Goal: Task Accomplishment & Management: Complete application form

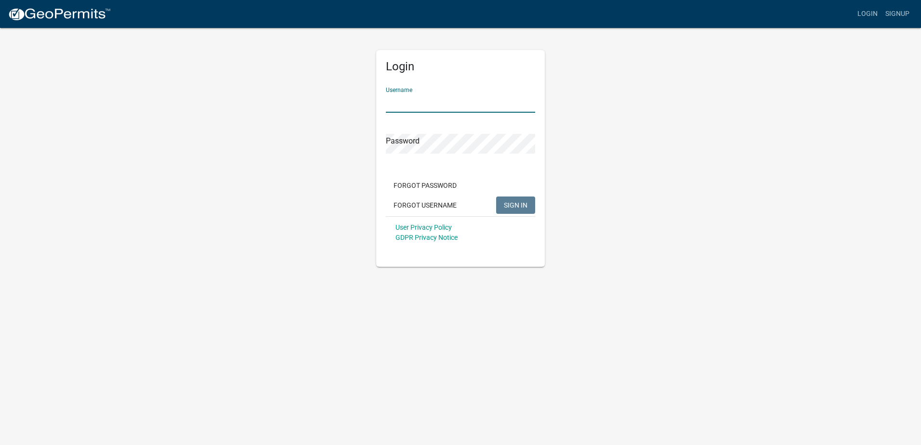
click at [399, 104] on input "Username" at bounding box center [460, 103] width 149 height 20
click at [902, 10] on link "Signup" at bounding box center [897, 14] width 32 height 18
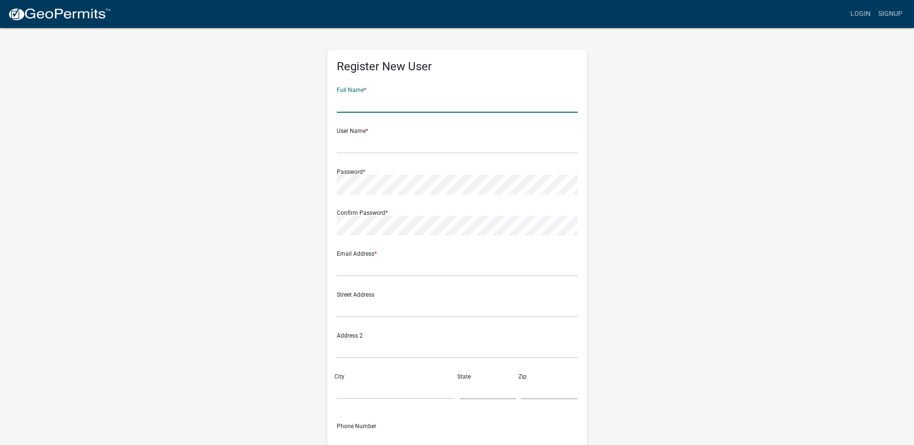
click at [358, 108] on input "text" at bounding box center [457, 103] width 241 height 20
type input "[PERSON_NAME]"
type input "[EMAIL_ADDRESS][PERSON_NAME][DOMAIN_NAME]"
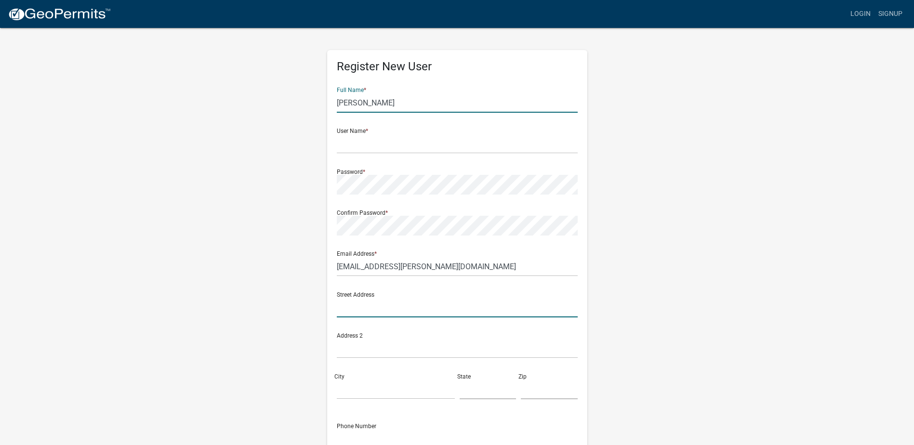
type input "7925 W 100 S"
type input "Wabash"
type input "IN"
type input "46992"
type input "8124188015"
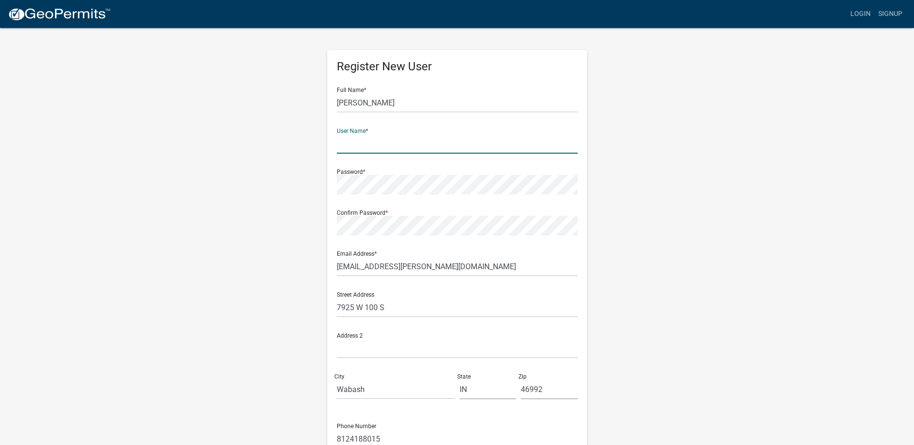
click at [347, 146] on input "text" at bounding box center [457, 144] width 241 height 20
type input "linde.[PERSON_NAME]"
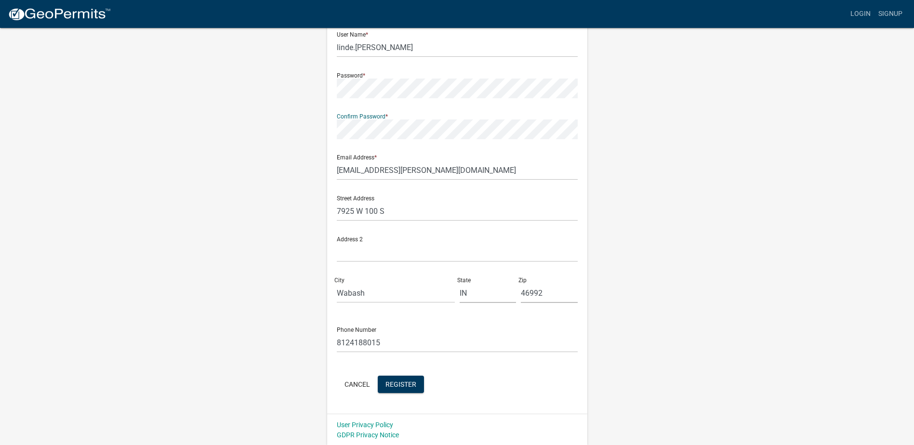
scroll to position [97, 0]
click at [417, 381] on button "Register" at bounding box center [401, 383] width 46 height 17
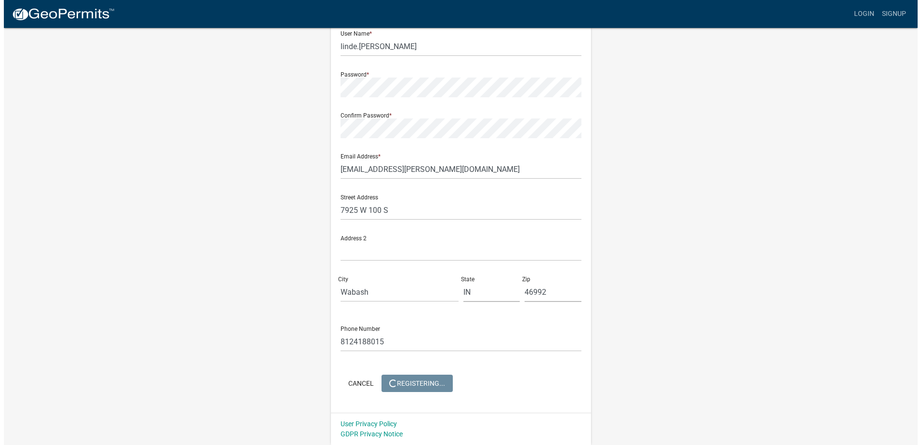
scroll to position [0, 0]
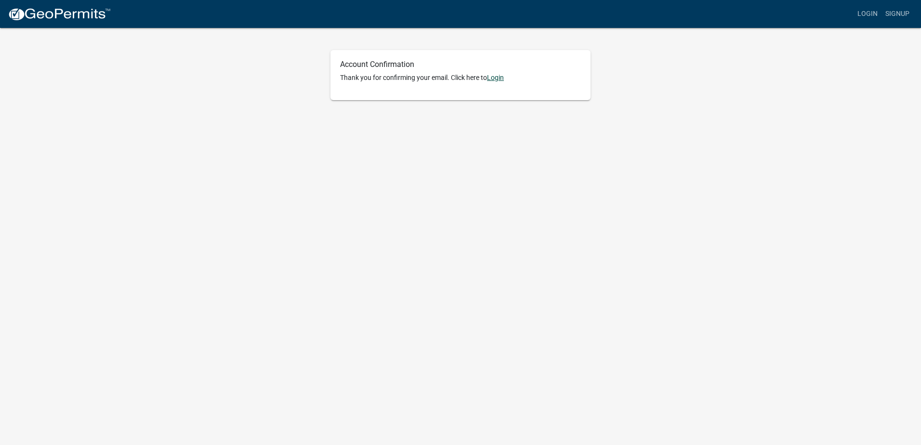
click at [504, 77] on link "Login" at bounding box center [495, 78] width 17 height 8
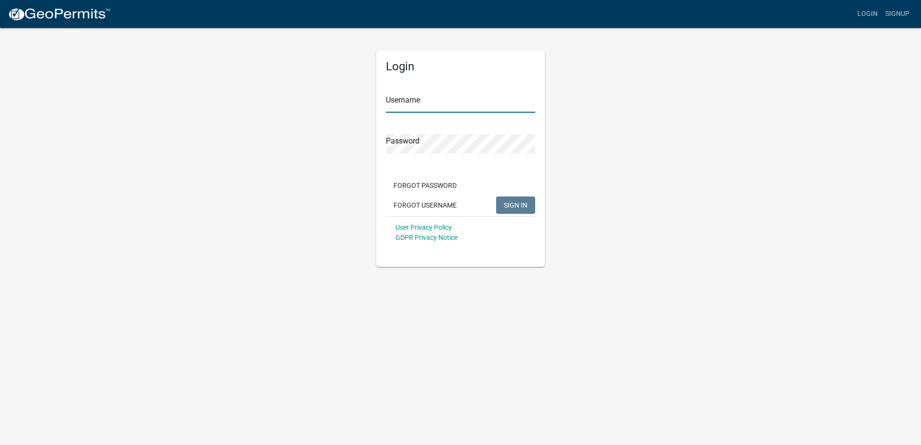
type input "linde.[PERSON_NAME]"
click at [510, 202] on span "SIGN IN" at bounding box center [516, 205] width 24 height 8
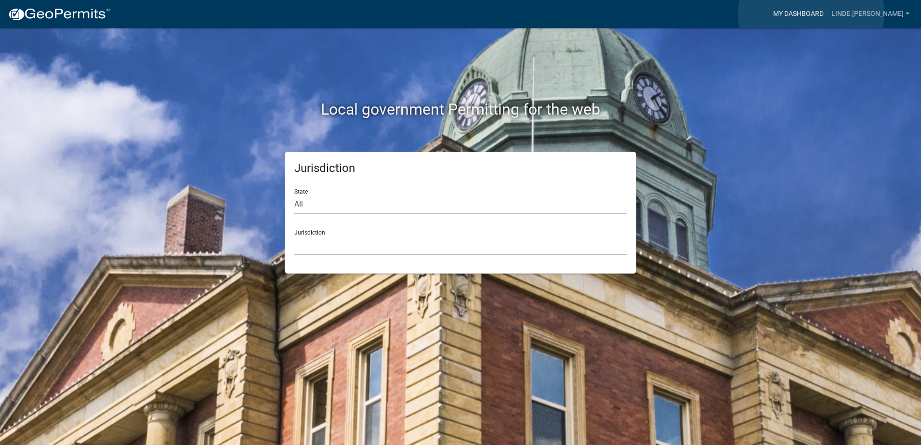
click at [811, 13] on link "My Dashboard" at bounding box center [798, 14] width 58 height 18
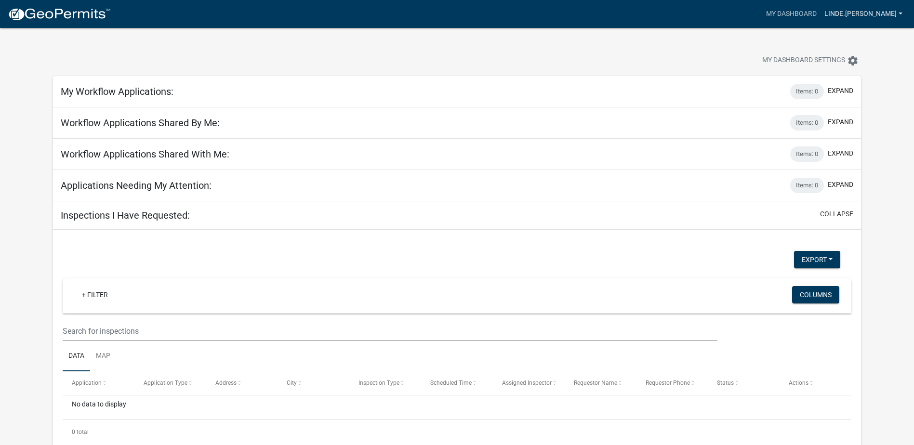
click at [882, 11] on link "linde.[PERSON_NAME]" at bounding box center [863, 14] width 86 height 18
click at [161, 51] on div "My Dashboard Settings settings" at bounding box center [457, 50] width 822 height 44
click at [16, 13] on img at bounding box center [59, 14] width 103 height 14
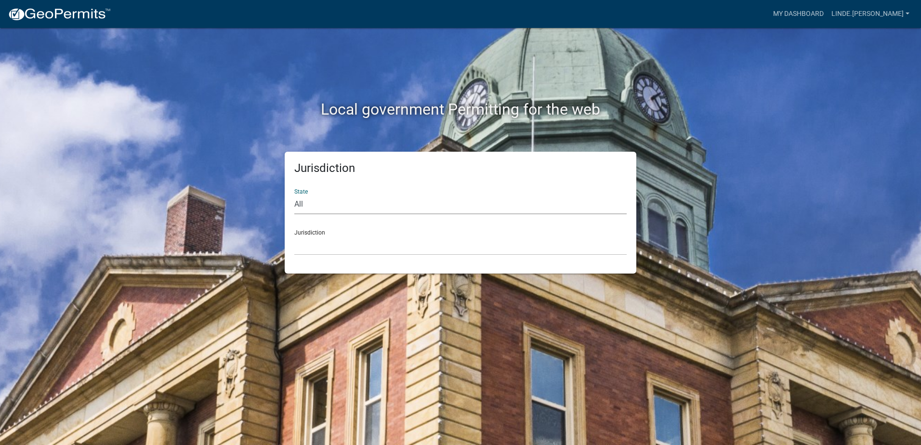
click at [364, 203] on select "All [US_STATE] [US_STATE] [US_STATE] [US_STATE] [US_STATE] [US_STATE] [US_STATE…" at bounding box center [460, 205] width 332 height 20
select select "[US_STATE]"
click at [294, 195] on select "All [US_STATE] [US_STATE] [US_STATE] [US_STATE] [US_STATE] [US_STATE] [US_STATE…" at bounding box center [460, 205] width 332 height 20
click at [351, 249] on select "City of [GEOGRAPHIC_DATA], [US_STATE] City of [GEOGRAPHIC_DATA], [US_STATE] Cit…" at bounding box center [460, 246] width 332 height 20
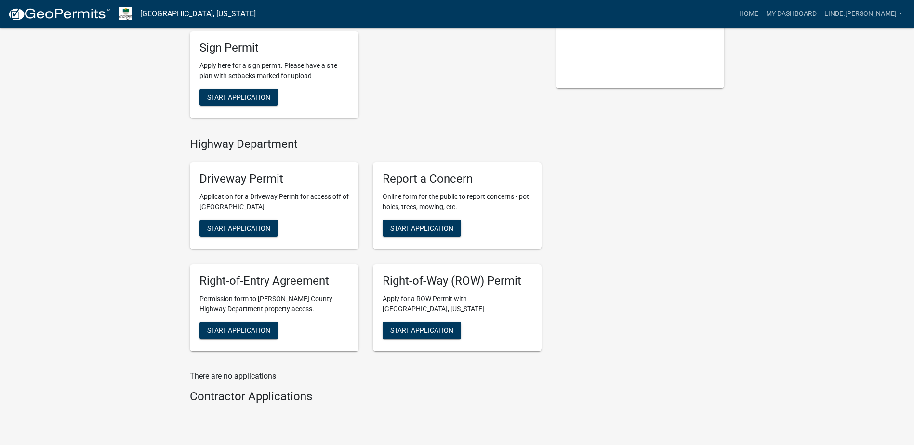
scroll to position [241, 0]
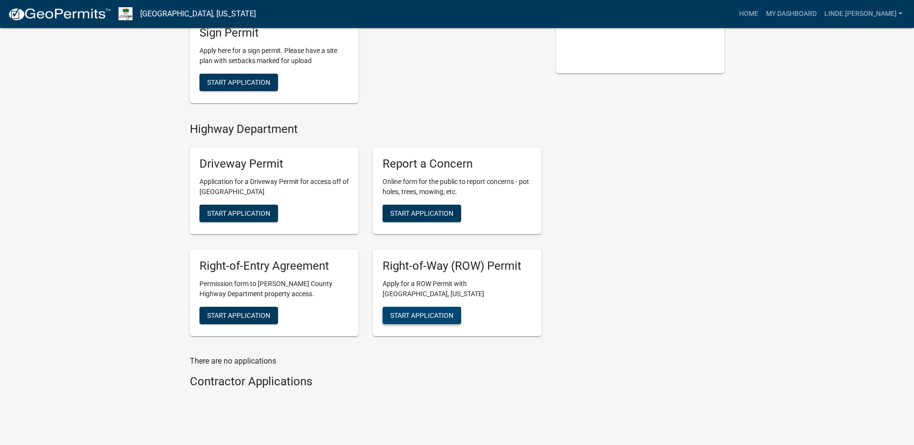
click at [430, 320] on button "Start Application" at bounding box center [421, 315] width 79 height 17
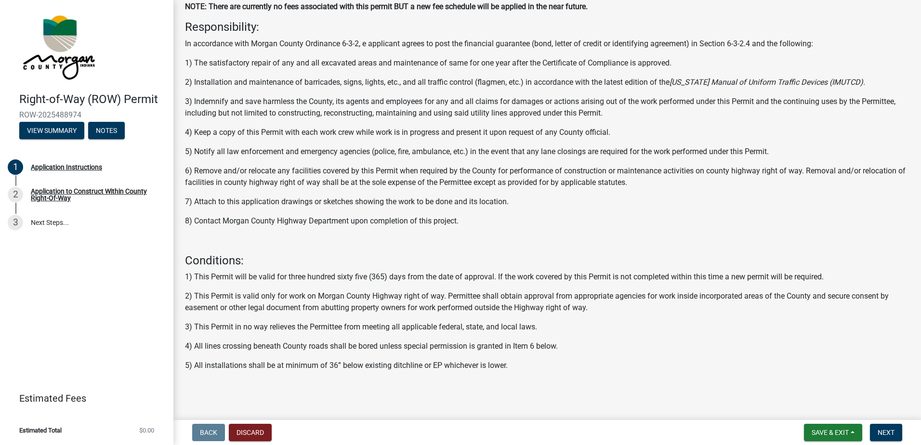
scroll to position [137, 0]
click at [882, 433] on span "Next" at bounding box center [886, 433] width 17 height 8
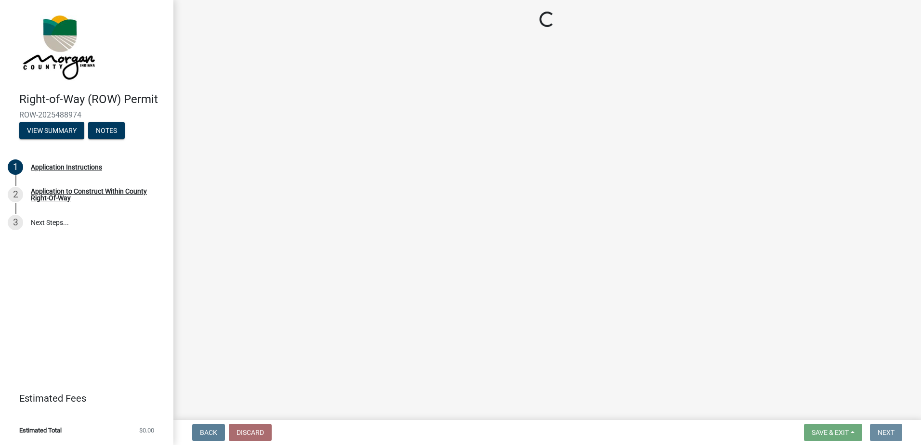
scroll to position [0, 0]
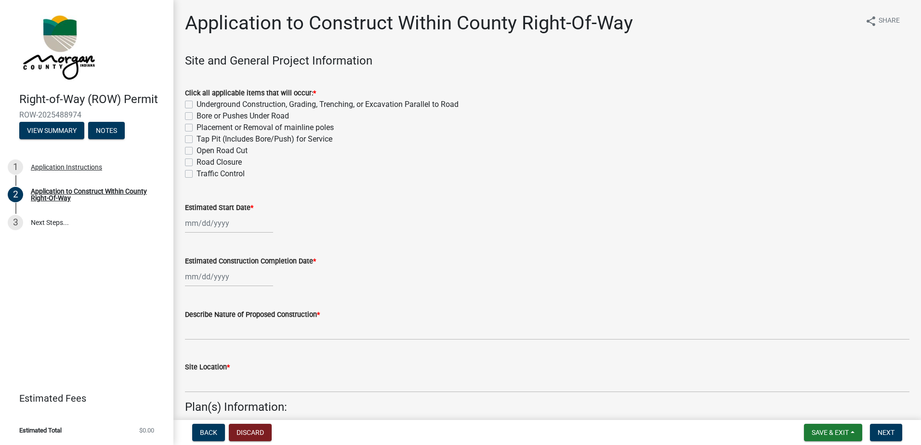
click at [197, 117] on label "Bore or Pushes Under Road" at bounding box center [243, 116] width 92 height 12
click at [197, 117] on input "Bore or Pushes Under Road" at bounding box center [200, 113] width 6 height 6
checkbox input "true"
checkbox input "false"
checkbox input "true"
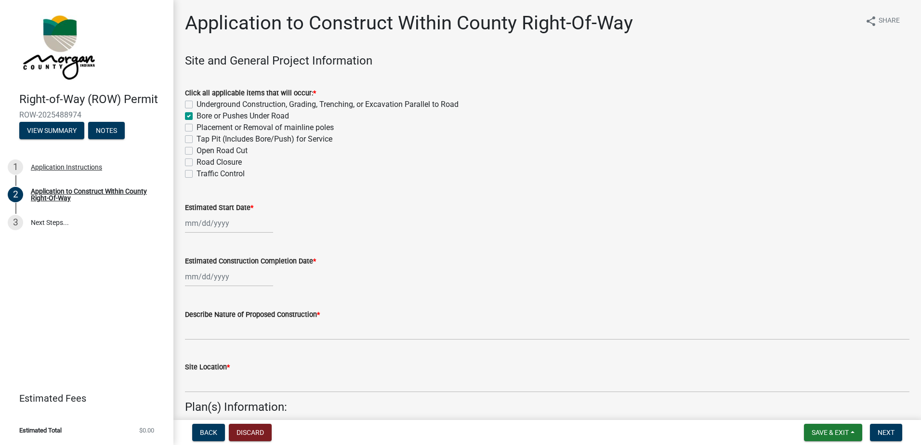
checkbox input "false"
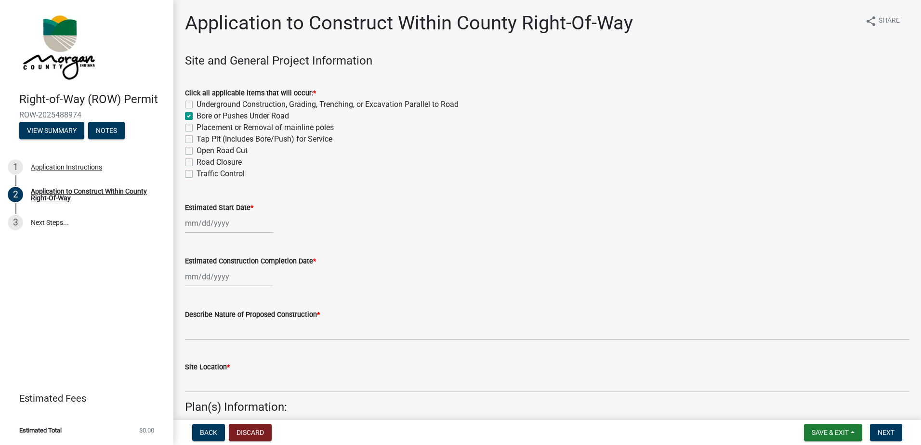
click at [197, 137] on label "Tap Pit (Includes Bore/Push) for Service" at bounding box center [265, 139] width 136 height 12
click at [197, 137] on input "Tap Pit (Includes Bore/Push) for Service" at bounding box center [200, 136] width 6 height 6
checkbox input "true"
checkbox input "false"
checkbox input "true"
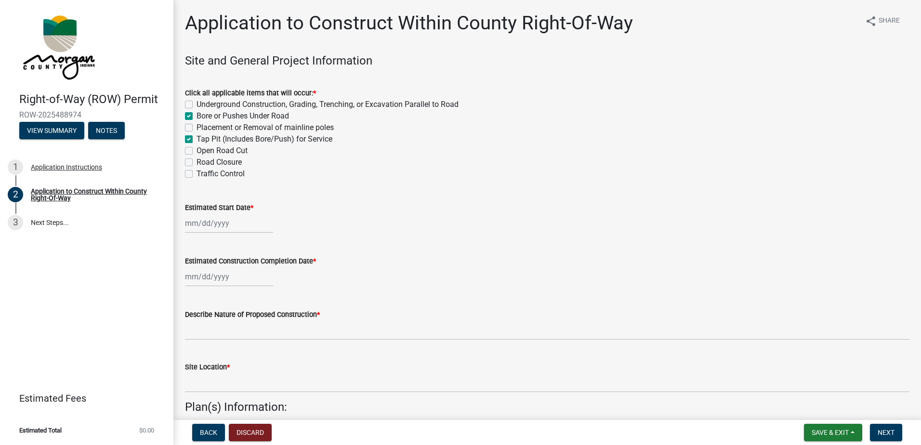
checkbox input "false"
checkbox input "true"
checkbox input "false"
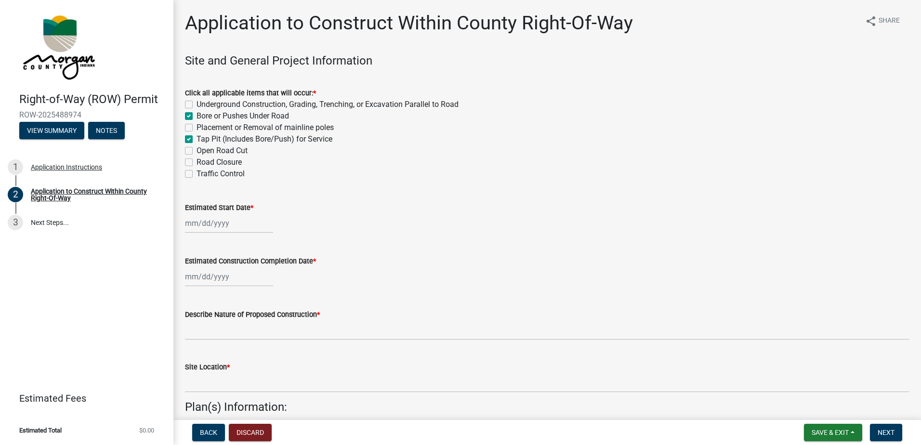
click at [197, 106] on label "Underground Construction, Grading, Trenching, or Excavation Parallel to Road" at bounding box center [328, 105] width 262 height 12
click at [197, 105] on input "Underground Construction, Grading, Trenching, or Excavation Parallel to Road" at bounding box center [200, 102] width 6 height 6
checkbox input "true"
checkbox input "false"
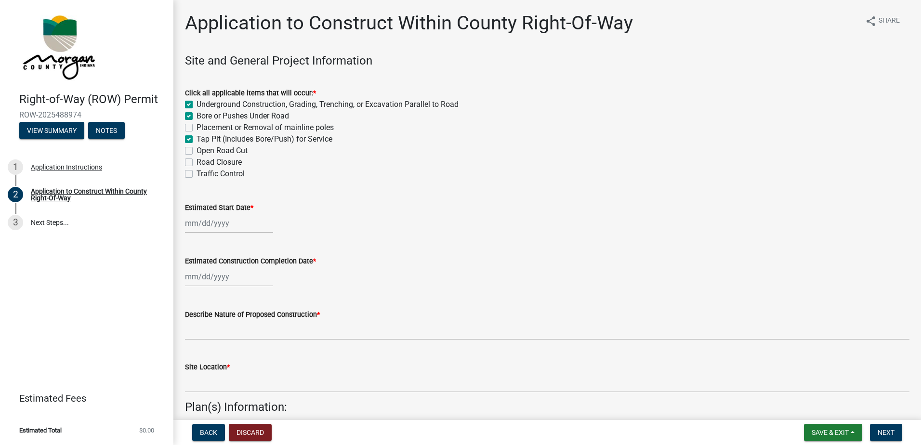
checkbox input "true"
checkbox input "false"
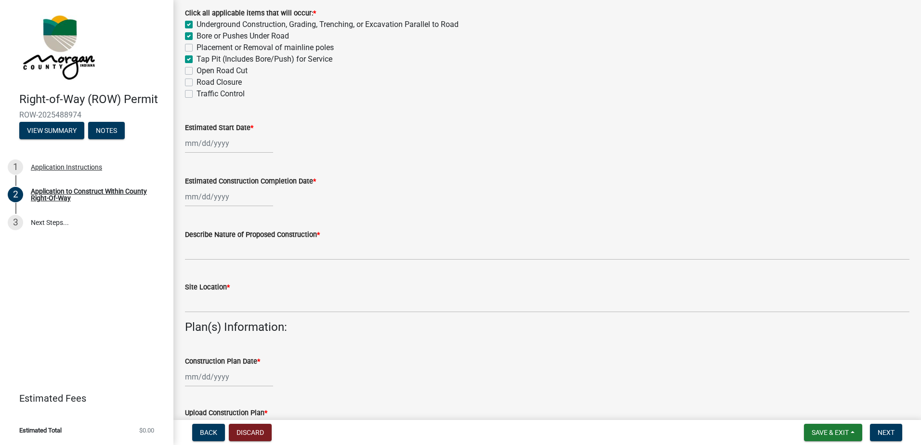
scroll to position [96, 0]
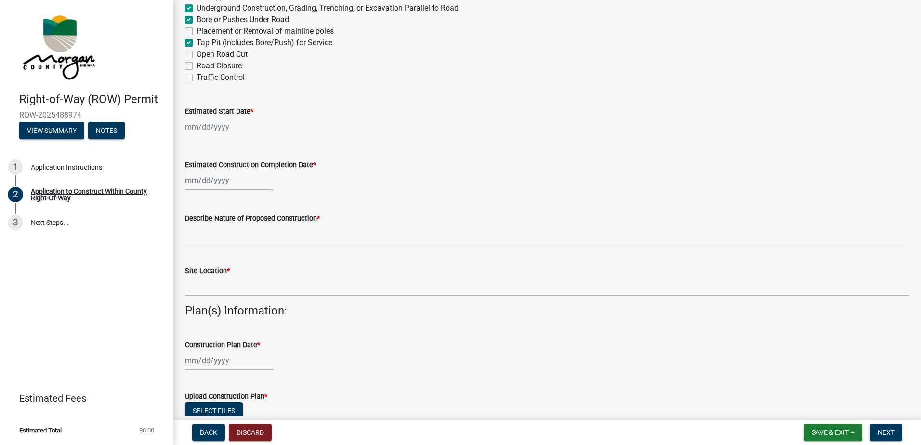
select select "10"
select select "2025"
click at [213, 128] on div "[PERSON_NAME] Feb Mar Apr [PERSON_NAME][DATE] Oct Nov [DATE] 1526 1527 1528 152…" at bounding box center [229, 127] width 88 height 20
click at [288, 150] on button "Next month" at bounding box center [287, 147] width 12 height 15
select select "11"
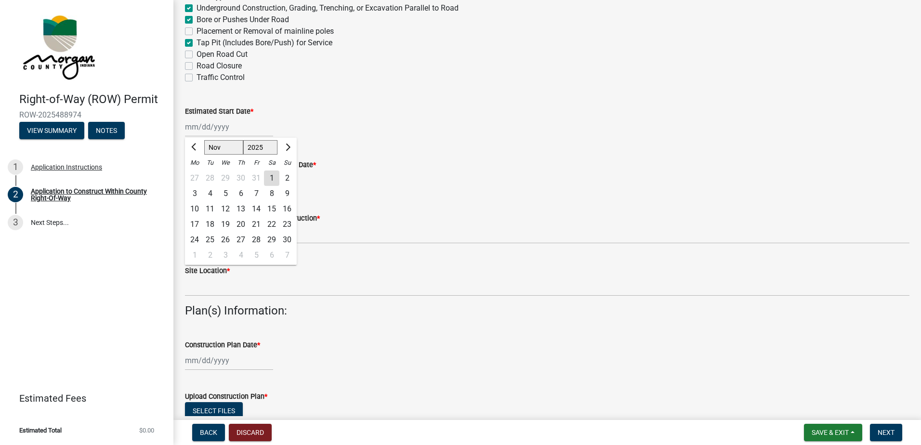
click at [210, 192] on div "4" at bounding box center [209, 193] width 15 height 15
type input "[DATE]"
select select "10"
select select "2025"
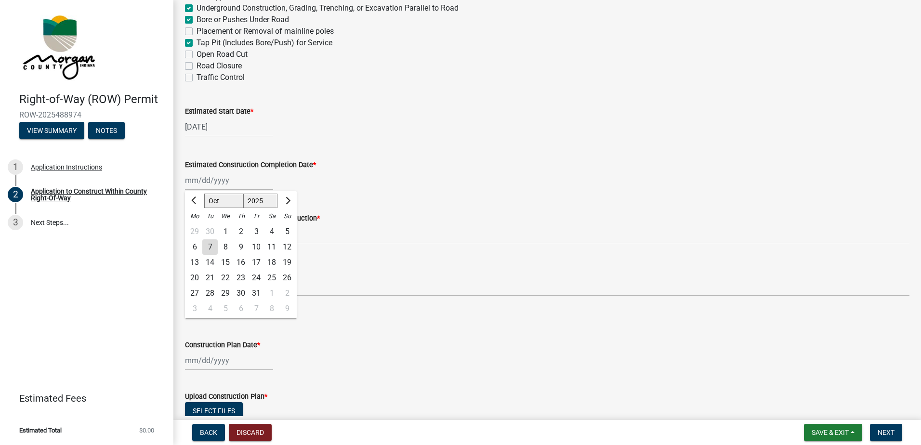
click at [249, 184] on div "[PERSON_NAME] Feb Mar Apr [PERSON_NAME][DATE] Oct Nov [DATE] 1526 1527 1528 152…" at bounding box center [229, 181] width 88 height 20
click at [289, 201] on span "Next month" at bounding box center [286, 200] width 7 height 7
click at [288, 201] on span "Next month" at bounding box center [286, 200] width 7 height 7
select select "1"
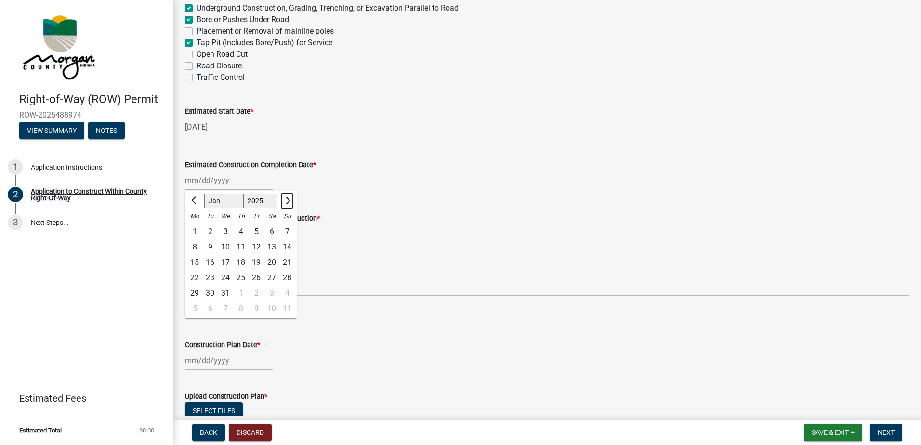
select select "2026"
click at [210, 293] on div "27" at bounding box center [209, 293] width 15 height 15
type input "[DATE]"
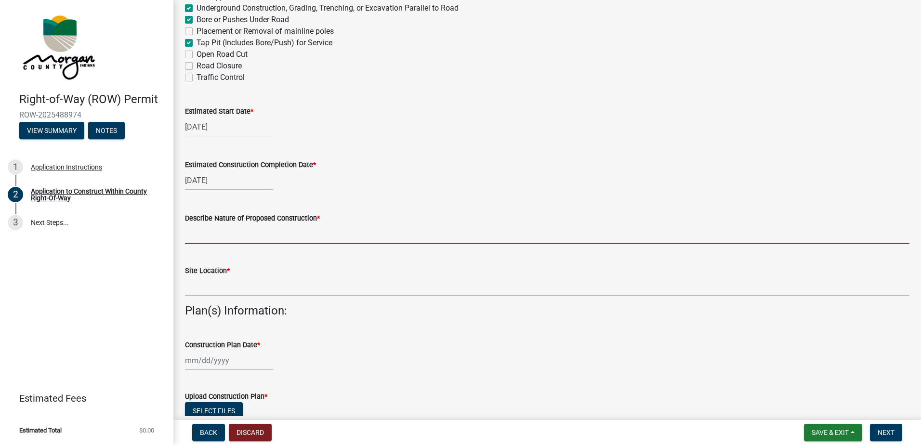
click at [200, 237] on input "Describe Nature of Proposed Construction *" at bounding box center [547, 234] width 724 height 20
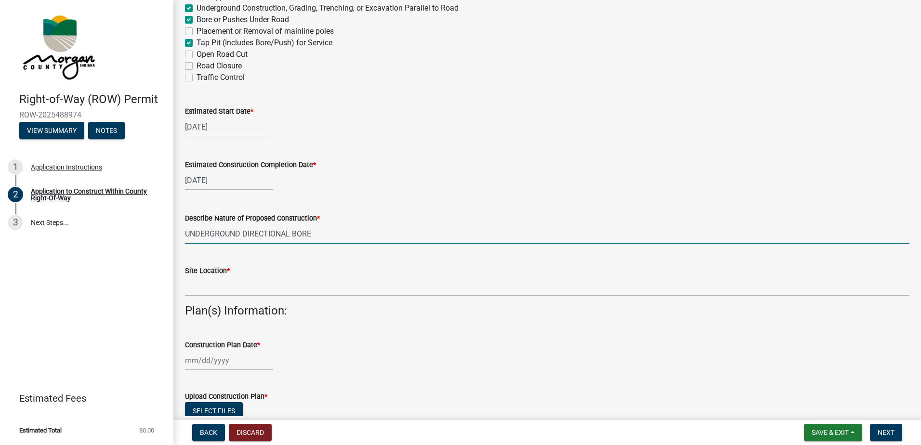
click at [185, 234] on input "UNDERGROUND DIRECTIONAL BORE" at bounding box center [547, 234] width 724 height 20
click at [383, 235] on input "NEW PLACEMENT UNDERGROUND DIRECTIONAL BORE" at bounding box center [547, 234] width 724 height 20
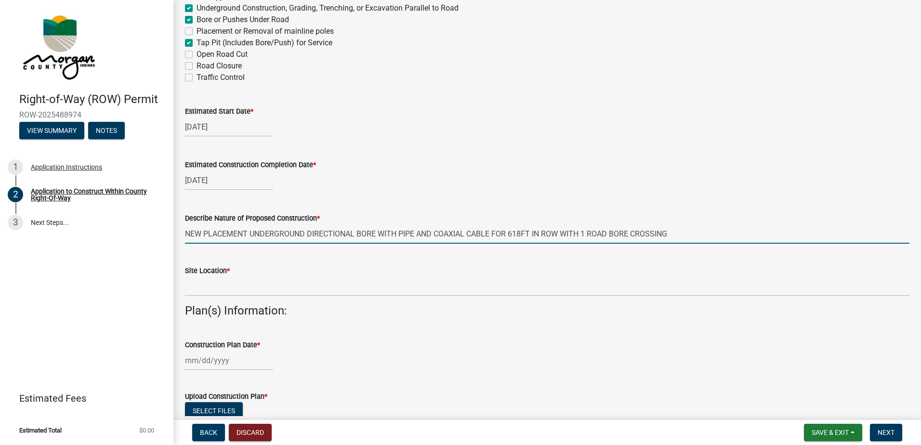
scroll to position [145, 0]
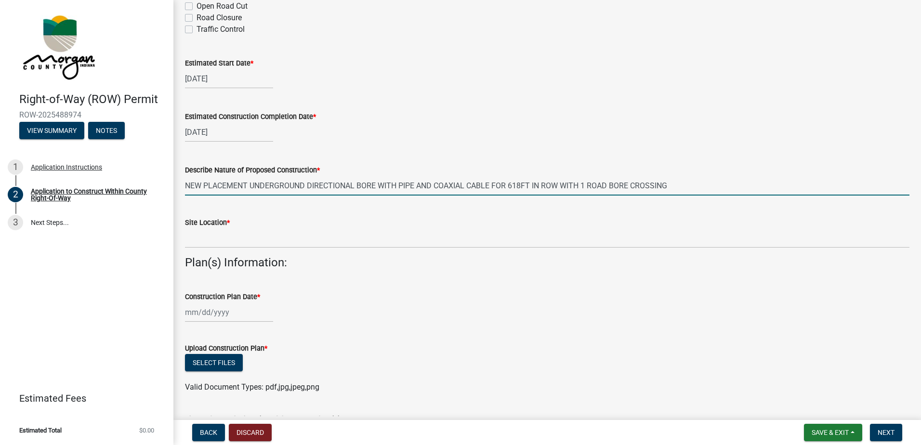
type input "NEW PLACEMENT UNDERGROUND DIRECTIONAL BORE WITH PIPE AND COAXIAL CABLE FOR 618F…"
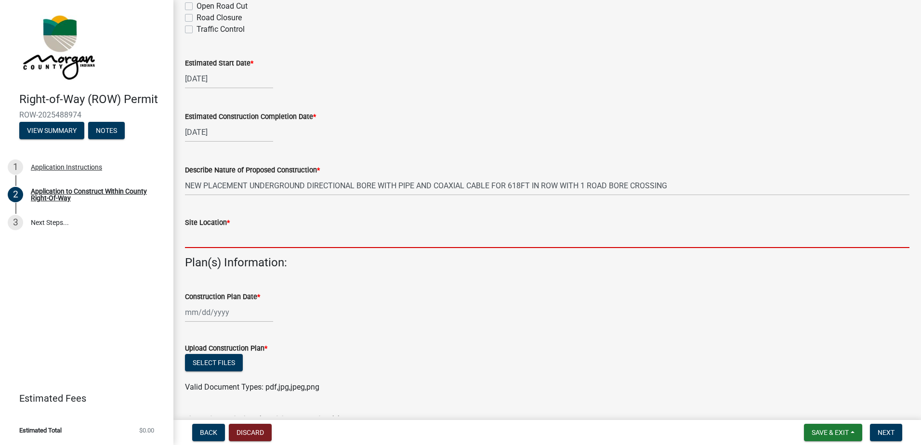
click at [195, 242] on input "Site Location *" at bounding box center [547, 238] width 724 height 20
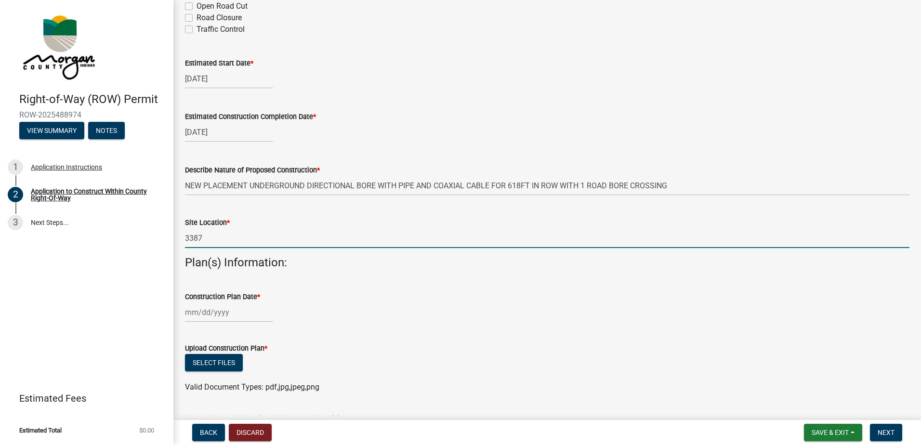
click at [240, 241] on input "3387" at bounding box center [547, 238] width 724 height 20
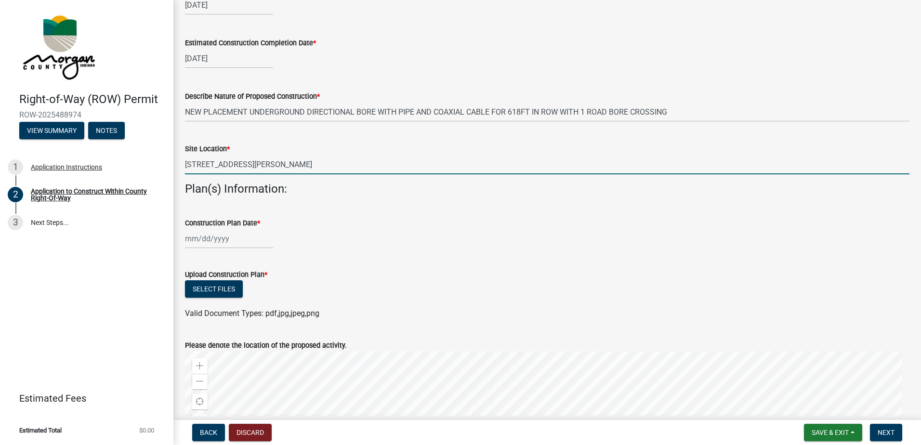
scroll to position [241, 0]
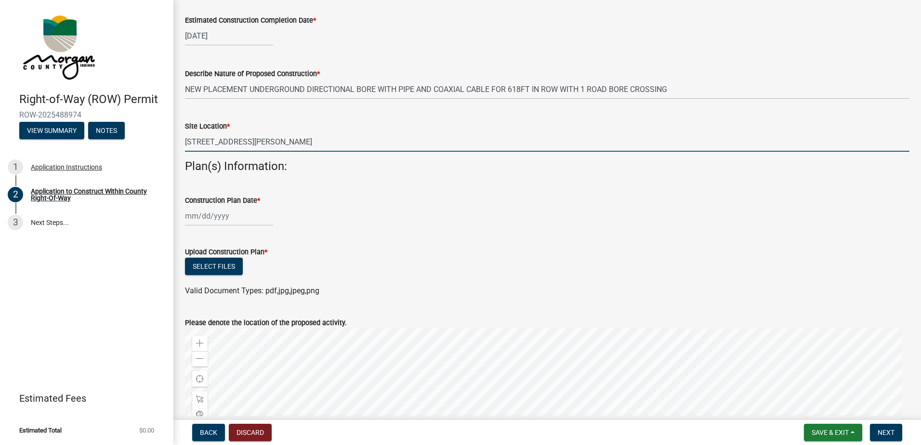
type input "[STREET_ADDRESS][PERSON_NAME]"
select select "10"
select select "2025"
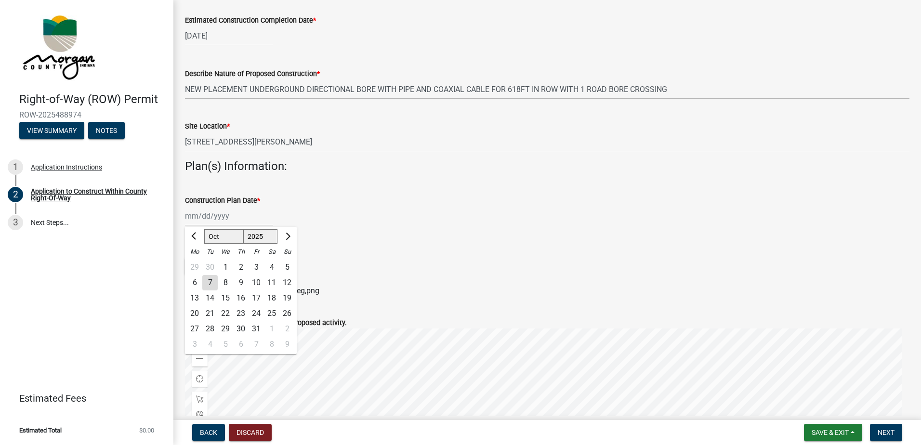
click at [233, 216] on div "[PERSON_NAME] Feb Mar Apr [PERSON_NAME][DATE] Oct Nov [DATE] 1526 1527 1528 152…" at bounding box center [229, 216] width 88 height 20
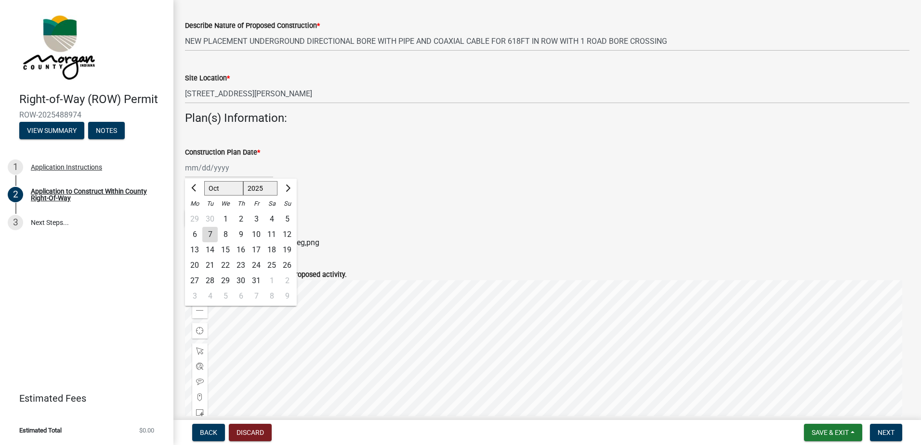
scroll to position [337, 0]
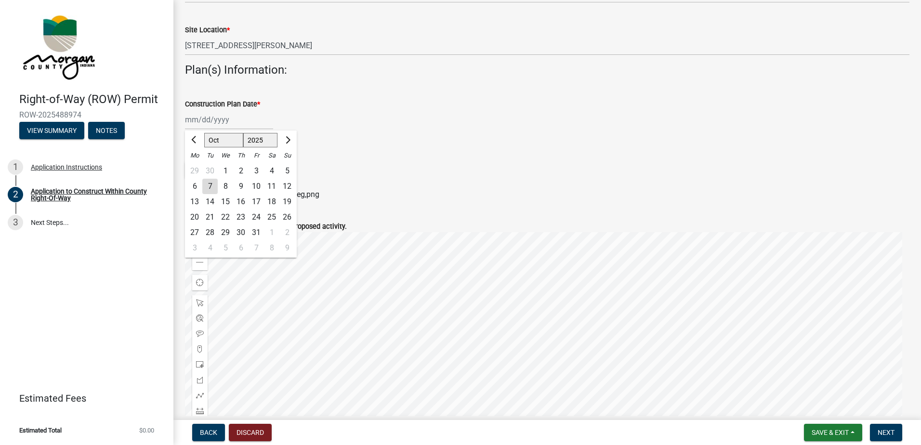
click at [206, 185] on div "7" at bounding box center [209, 186] width 15 height 15
type input "[DATE]"
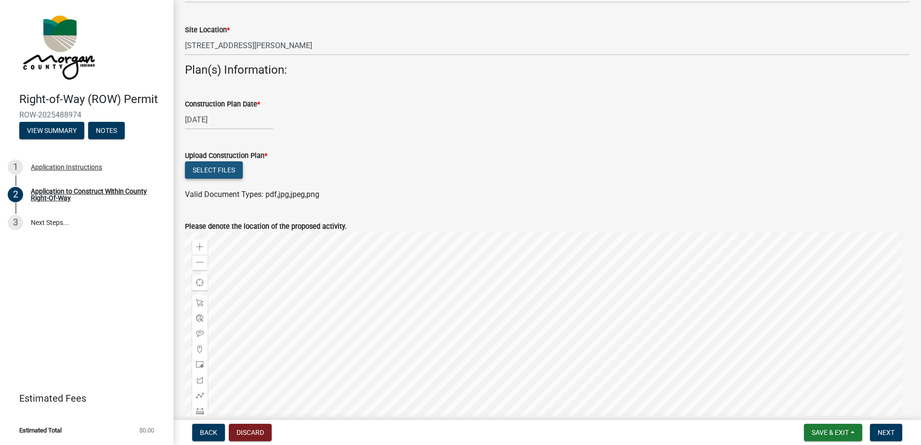
click at [221, 171] on button "Select files" at bounding box center [214, 169] width 58 height 17
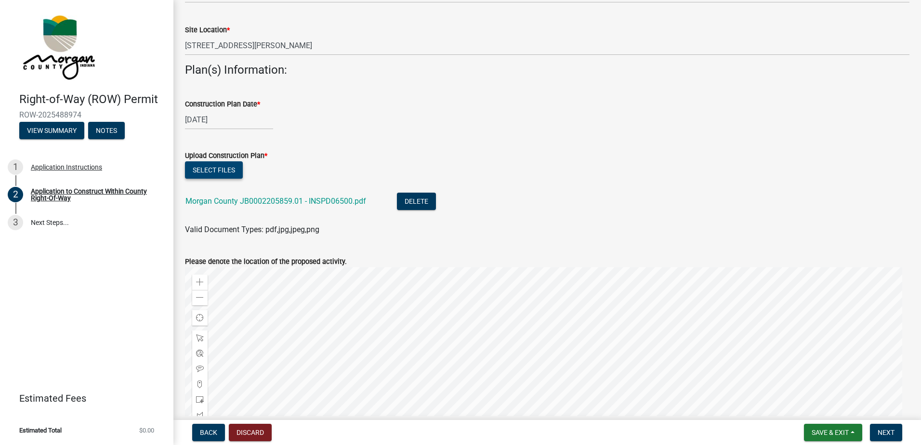
click at [226, 171] on button "Select files" at bounding box center [214, 169] width 58 height 17
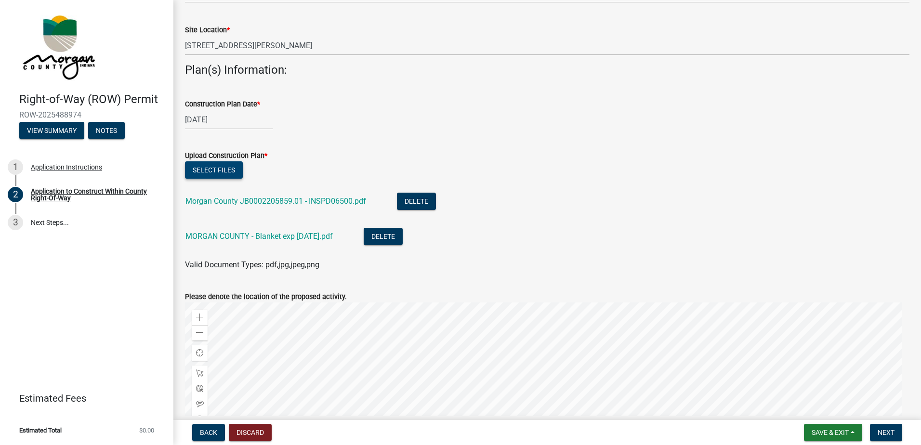
click at [210, 170] on button "Select files" at bounding box center [214, 169] width 58 height 17
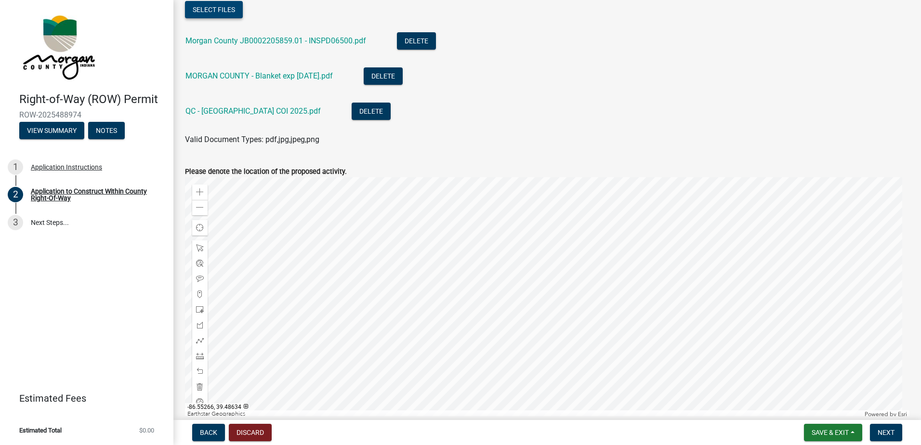
scroll to position [546, 0]
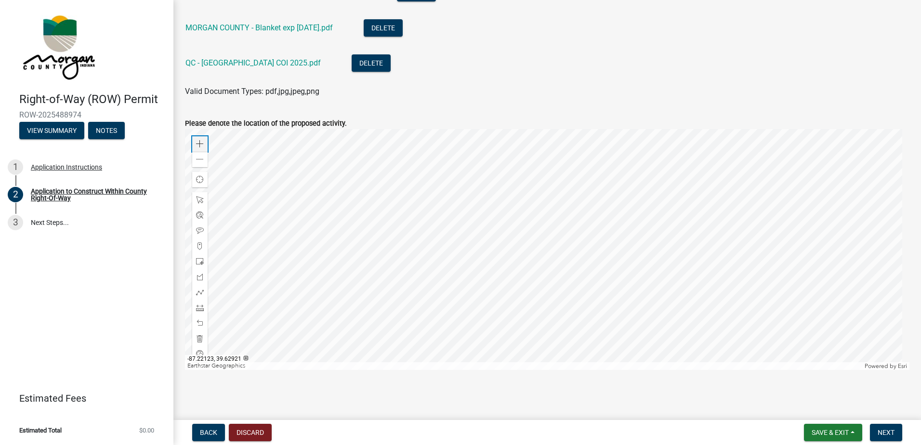
click at [202, 144] on span at bounding box center [200, 144] width 8 height 8
click at [196, 158] on span at bounding box center [200, 160] width 8 height 8
click at [202, 144] on span at bounding box center [200, 144] width 8 height 8
click at [590, 302] on div at bounding box center [547, 249] width 724 height 241
click at [526, 256] on div at bounding box center [547, 249] width 724 height 241
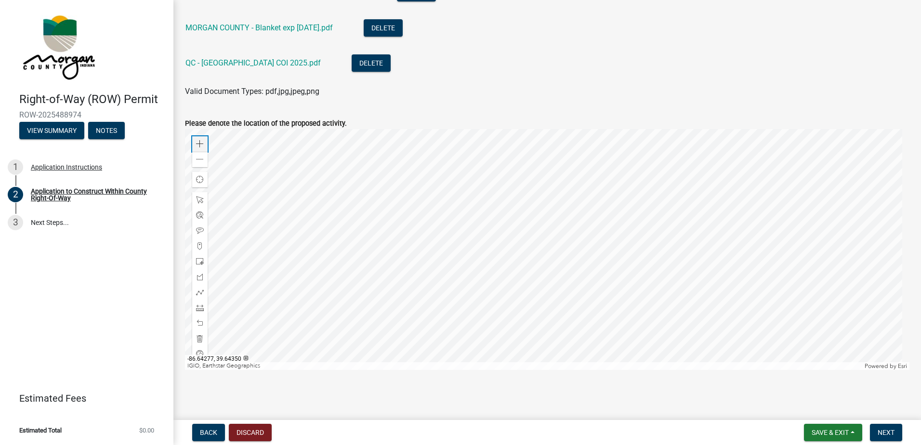
click at [197, 143] on span at bounding box center [200, 144] width 8 height 8
click at [202, 142] on span at bounding box center [200, 144] width 8 height 8
click at [603, 215] on div at bounding box center [547, 249] width 724 height 241
click at [604, 212] on div at bounding box center [547, 249] width 724 height 241
click at [199, 141] on span at bounding box center [200, 144] width 8 height 8
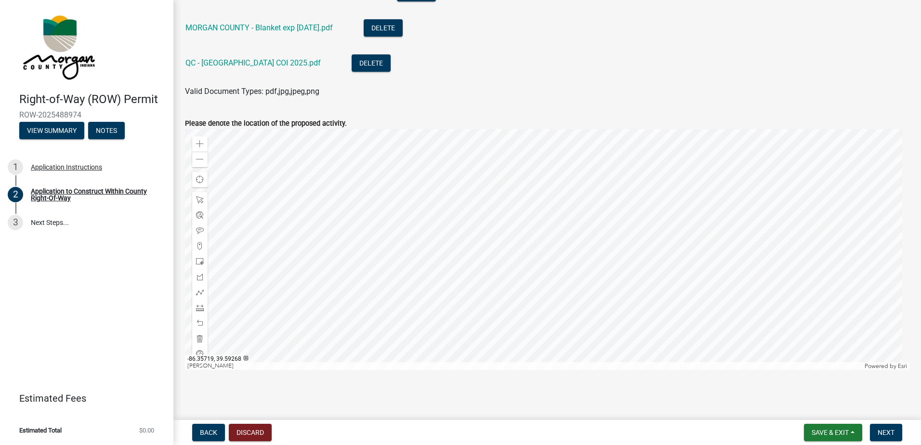
click at [630, 302] on div at bounding box center [547, 249] width 724 height 241
click at [624, 205] on div at bounding box center [547, 249] width 724 height 241
click at [599, 285] on div at bounding box center [547, 249] width 724 height 241
click at [568, 239] on div at bounding box center [547, 249] width 724 height 241
click at [568, 237] on div at bounding box center [547, 249] width 724 height 241
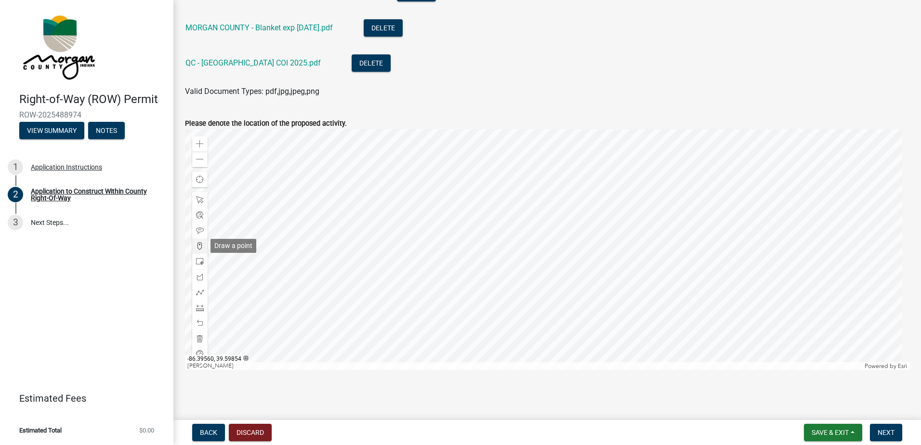
click at [199, 247] on span at bounding box center [200, 246] width 8 height 8
click at [569, 240] on div at bounding box center [547, 249] width 724 height 241
click at [887, 432] on span "Next" at bounding box center [886, 433] width 17 height 8
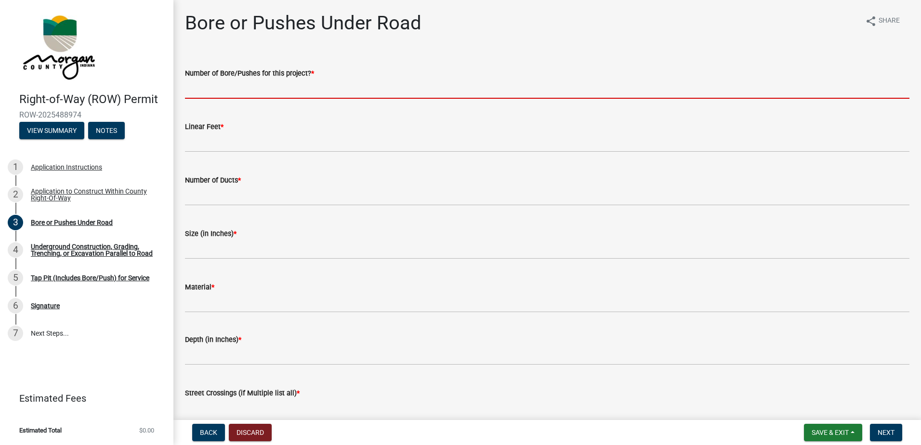
click at [213, 92] on input "text" at bounding box center [547, 89] width 724 height 20
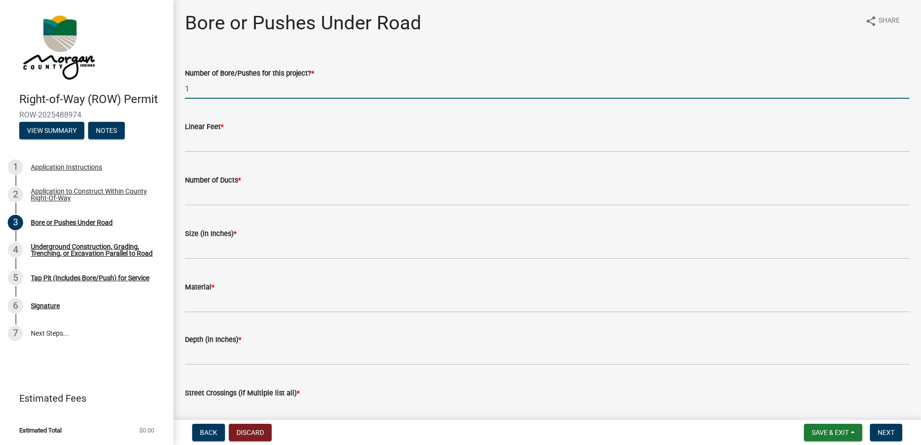
type input "1"
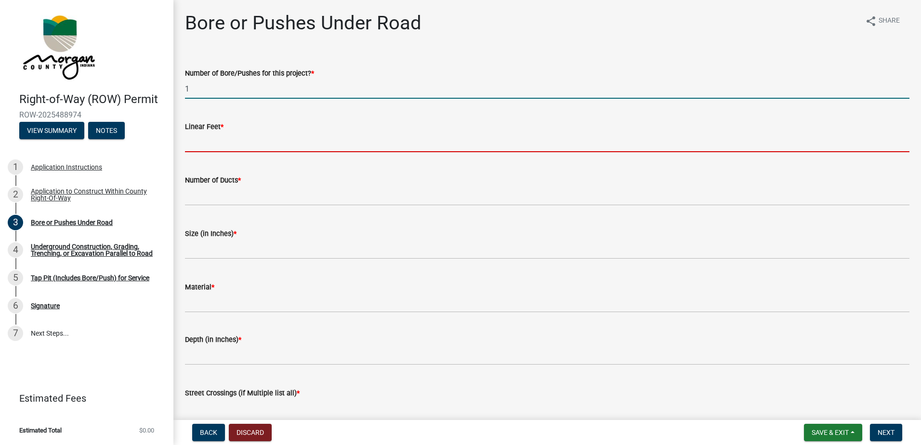
click at [220, 143] on input "text" at bounding box center [547, 142] width 724 height 20
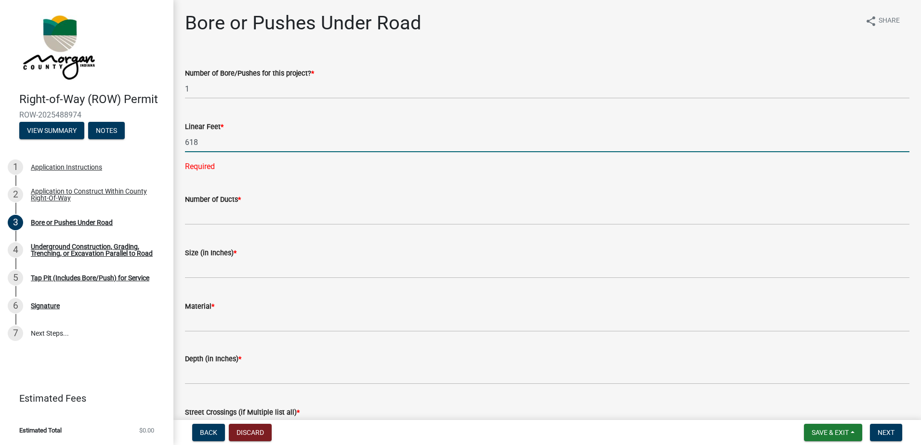
type input "618"
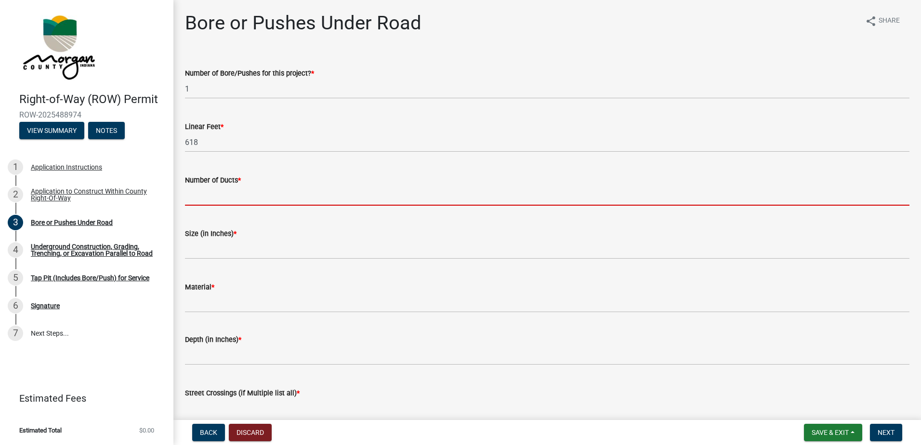
click at [209, 217] on wm-data-entity-input-list "Number of Bore/Pushes for this project? * 1 Linear Feet * 618 Number of Ducts *…" at bounding box center [547, 253] width 724 height 398
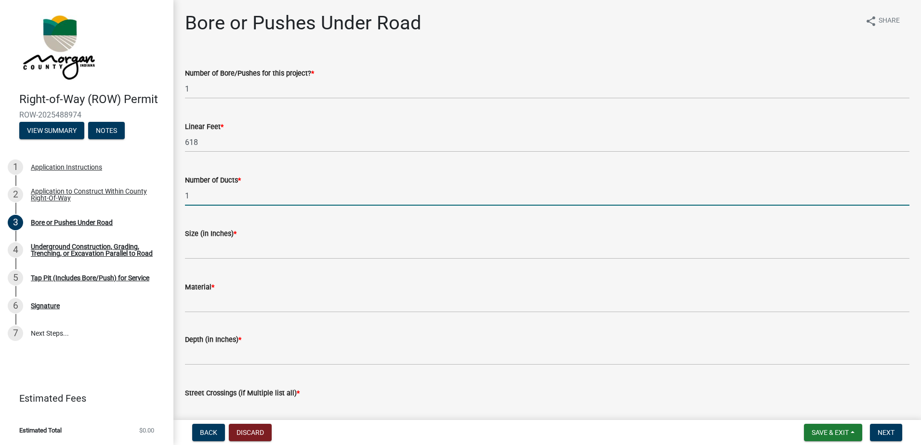
type input "1"
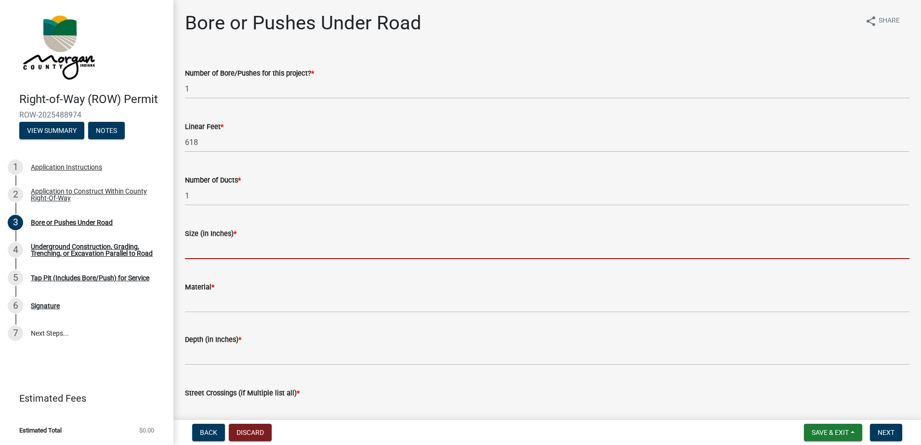
click at [235, 250] on input "text" at bounding box center [547, 249] width 724 height 20
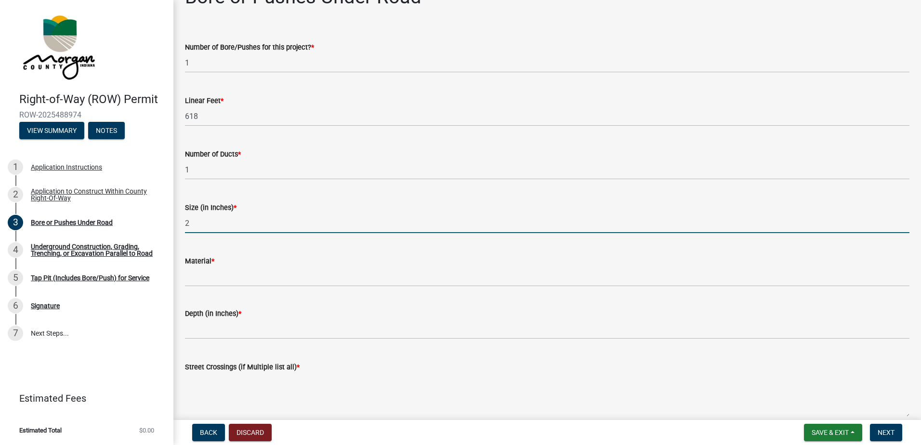
scroll to position [48, 0]
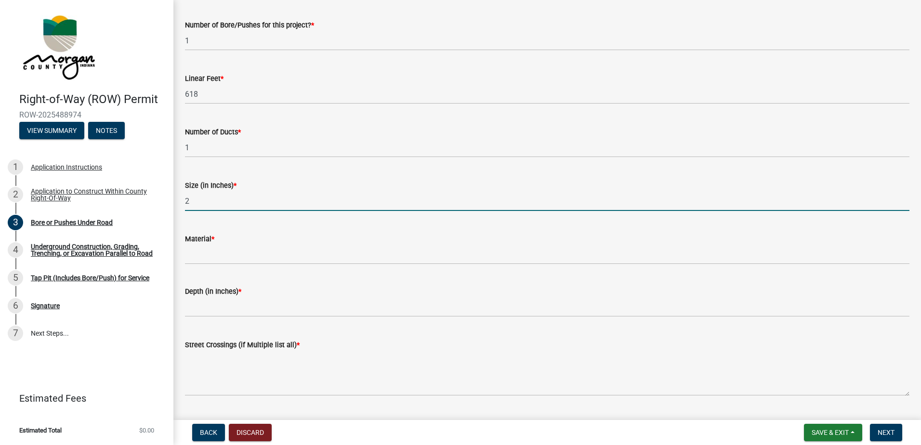
type input "2"
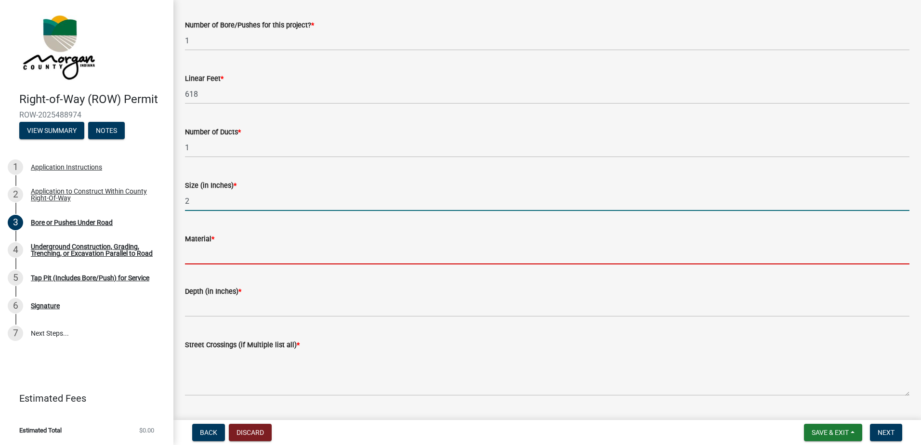
click at [206, 259] on input "Material *" at bounding box center [547, 255] width 724 height 20
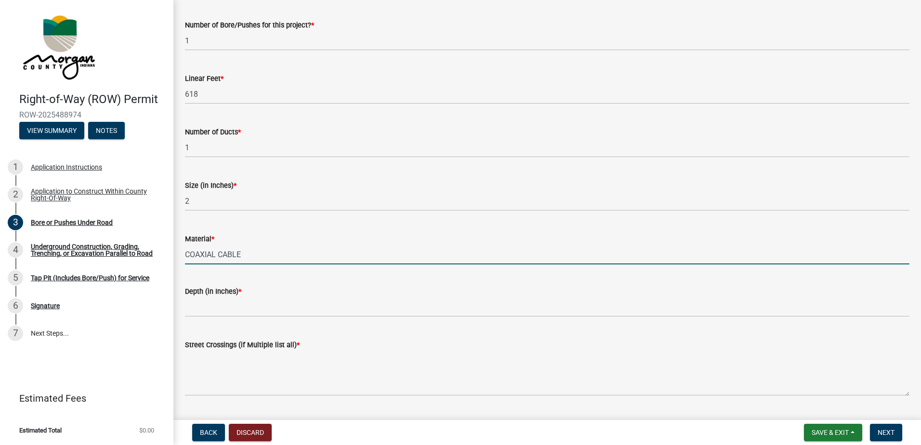
type input "COAXIAL CABLE"
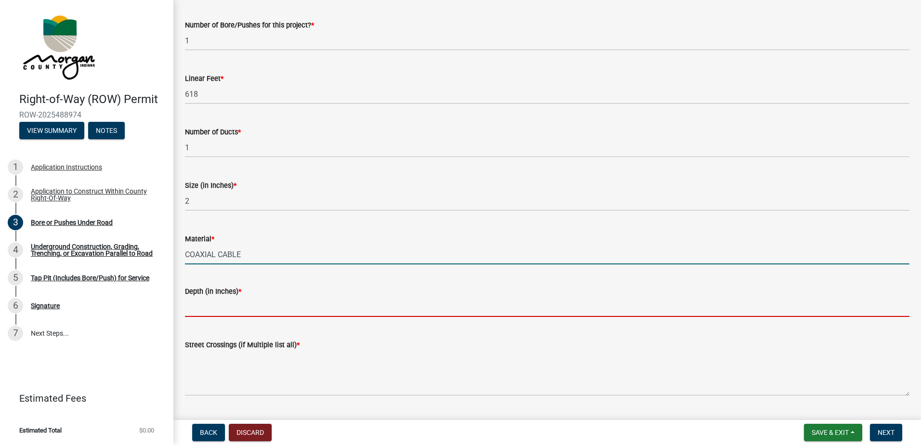
click at [194, 309] on input "text" at bounding box center [547, 307] width 724 height 20
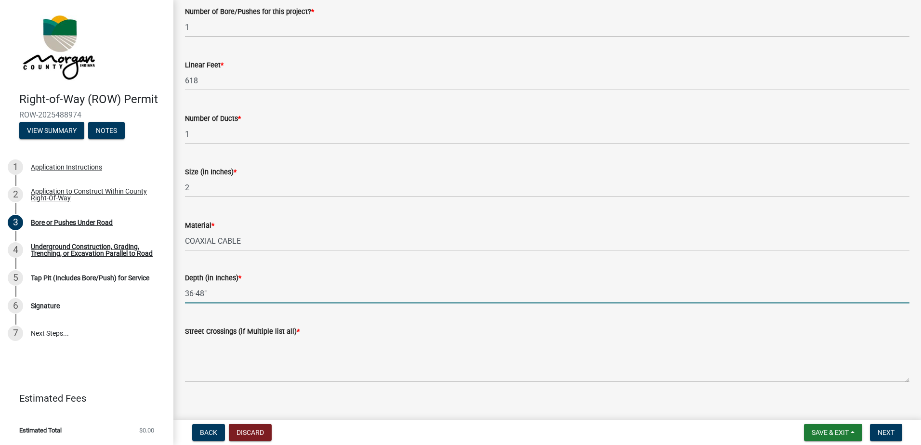
scroll to position [73, 0]
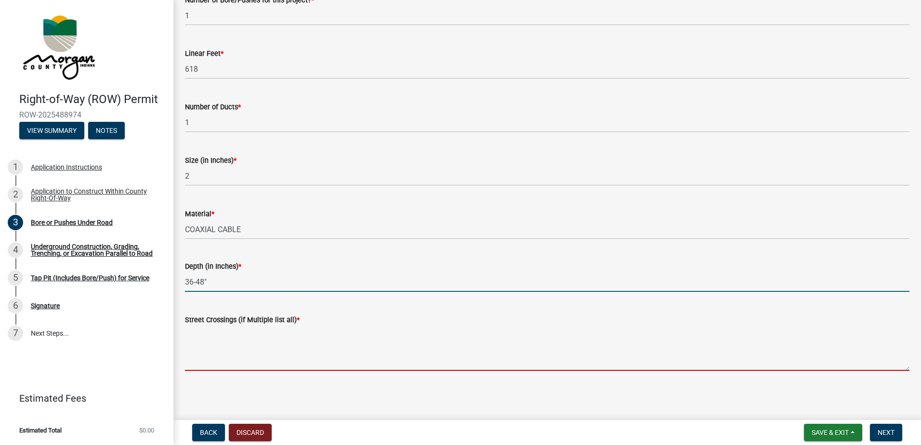
type input "-3648"
click at [196, 366] on textarea "Street Crossings (if Multiple list all) *" at bounding box center [547, 348] width 724 height 45
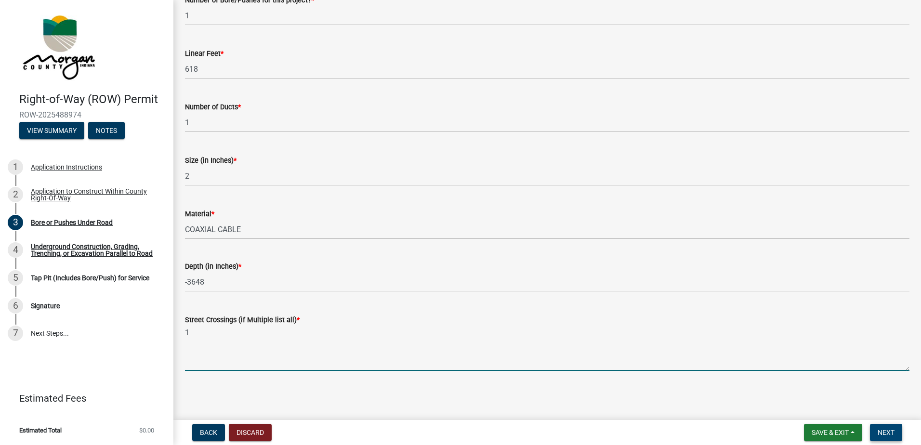
type textarea "1"
click at [885, 435] on span "Next" at bounding box center [886, 433] width 17 height 8
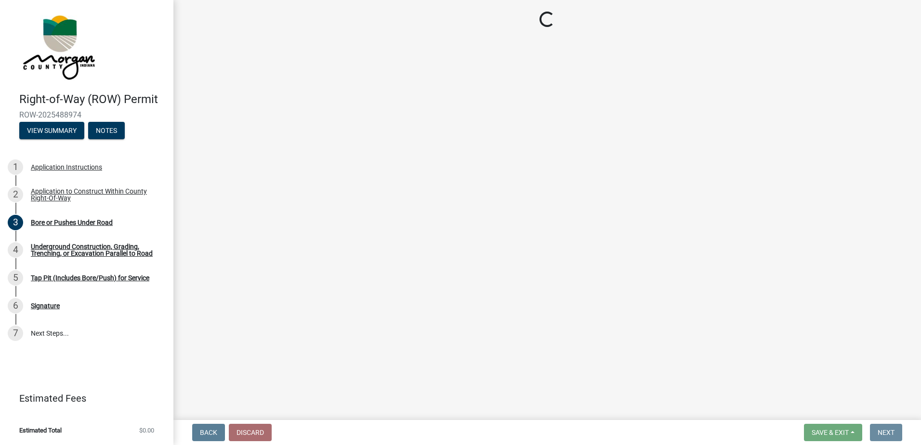
scroll to position [0, 0]
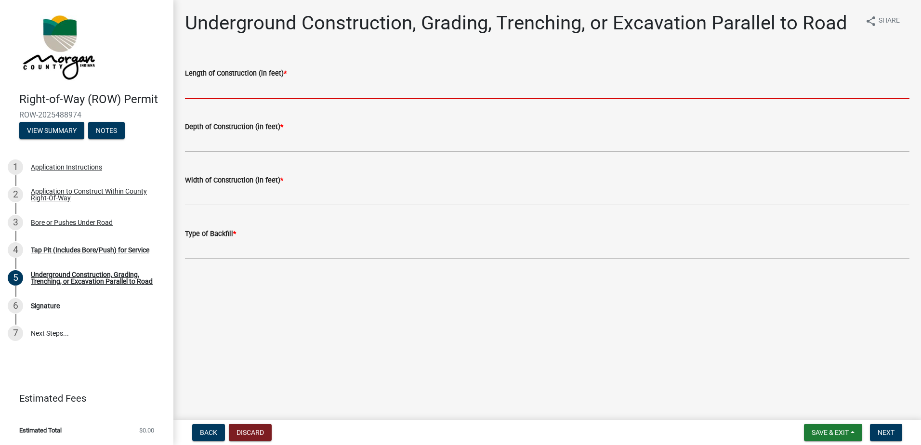
click at [194, 91] on input "text" at bounding box center [547, 89] width 724 height 20
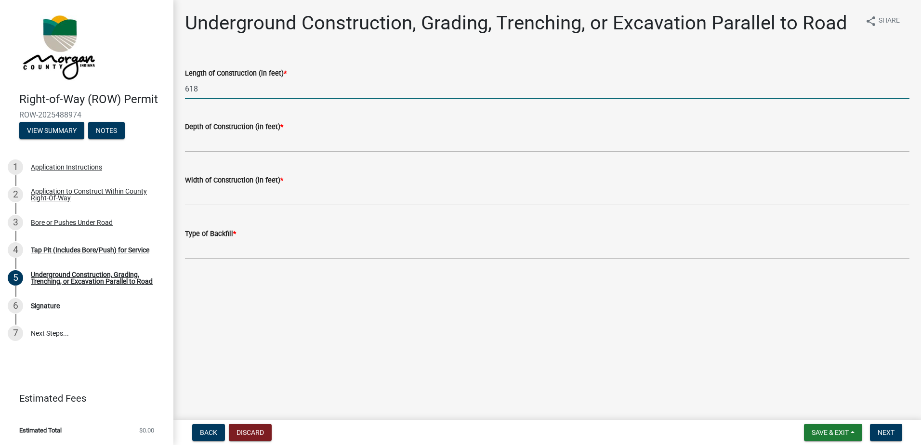
type input "618"
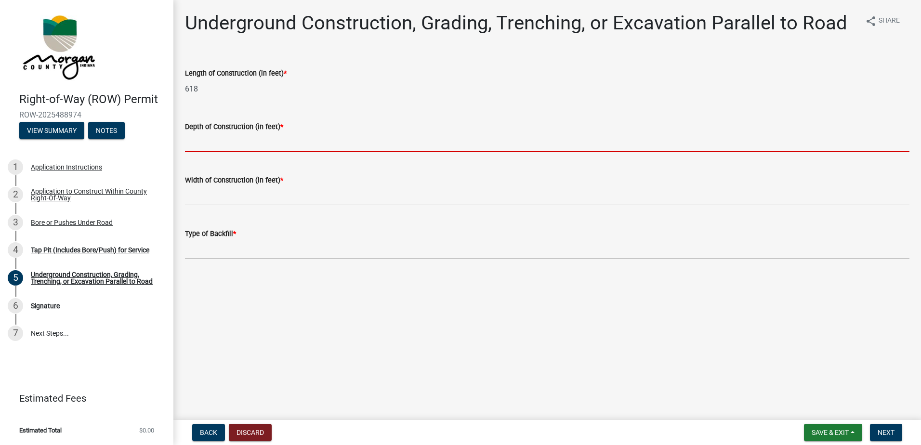
click at [190, 145] on input "text" at bounding box center [547, 142] width 724 height 20
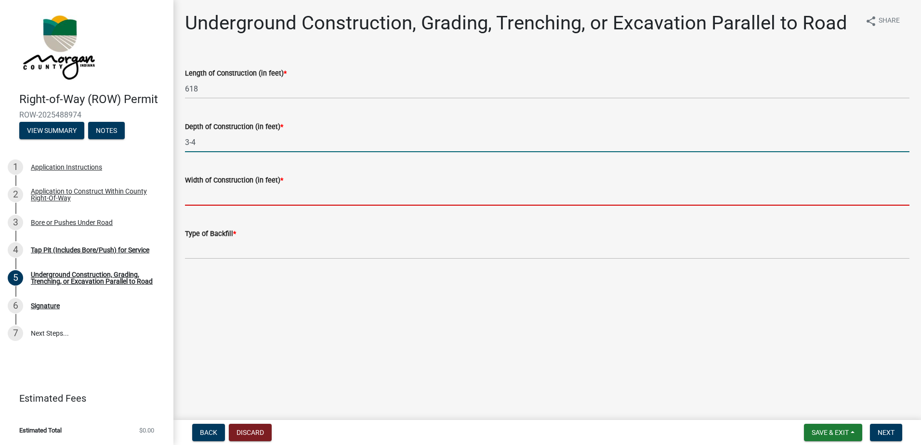
type input "-34"
click at [207, 202] on input "text" at bounding box center [547, 196] width 724 height 20
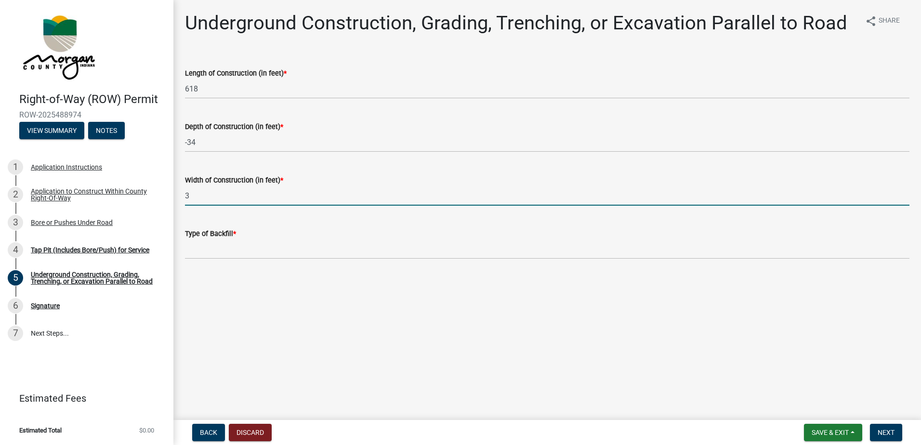
type input "3"
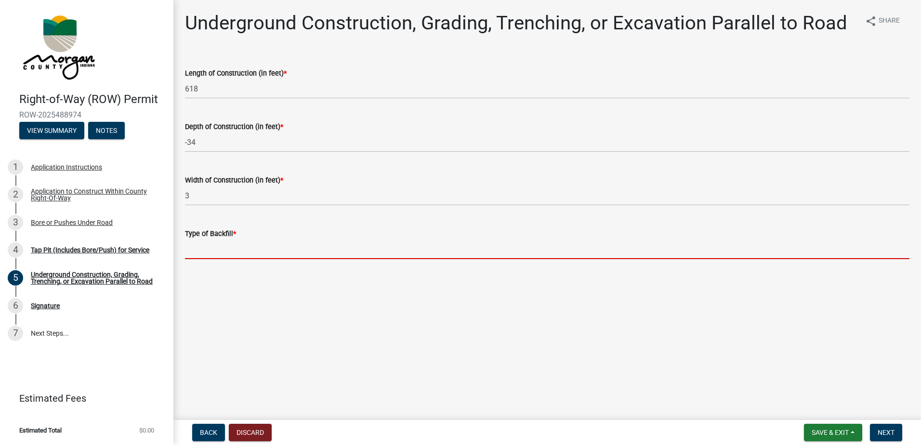
click at [195, 255] on input "Type of Backfill *" at bounding box center [547, 249] width 724 height 20
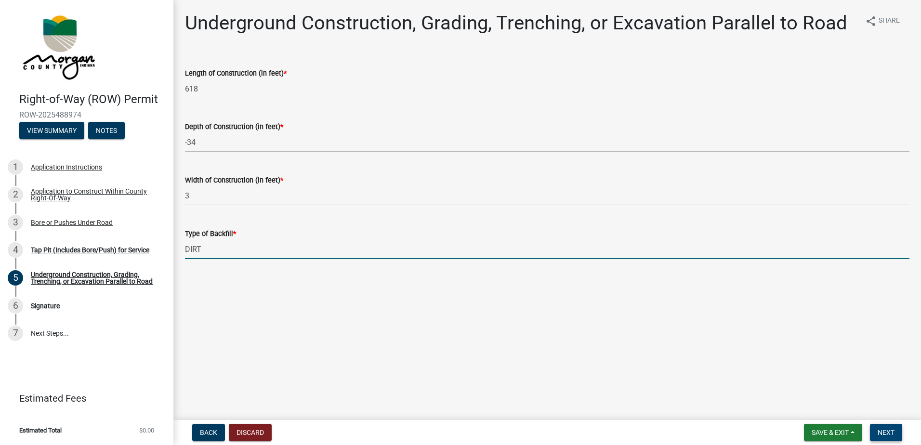
type input "DIRT"
click at [887, 434] on span "Next" at bounding box center [886, 433] width 17 height 8
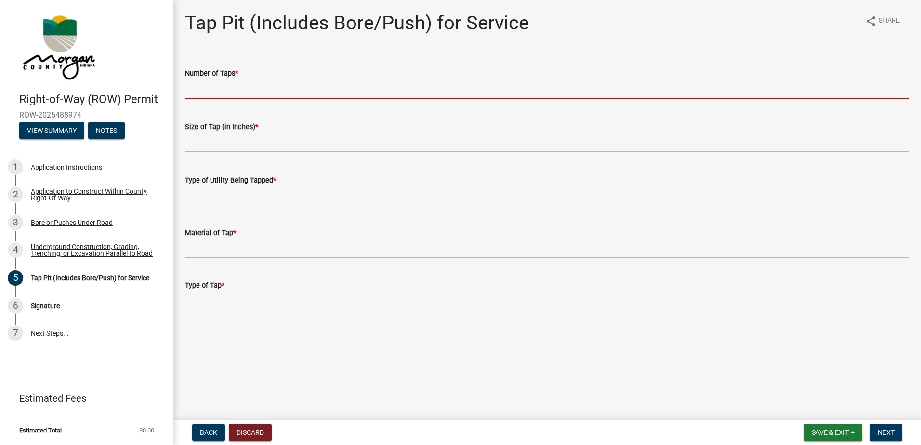
click at [194, 93] on input "text" at bounding box center [547, 89] width 724 height 20
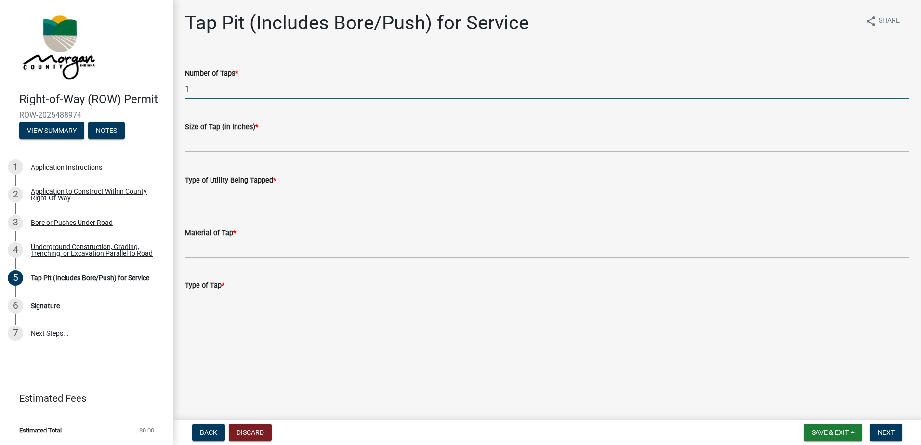
type input "1"
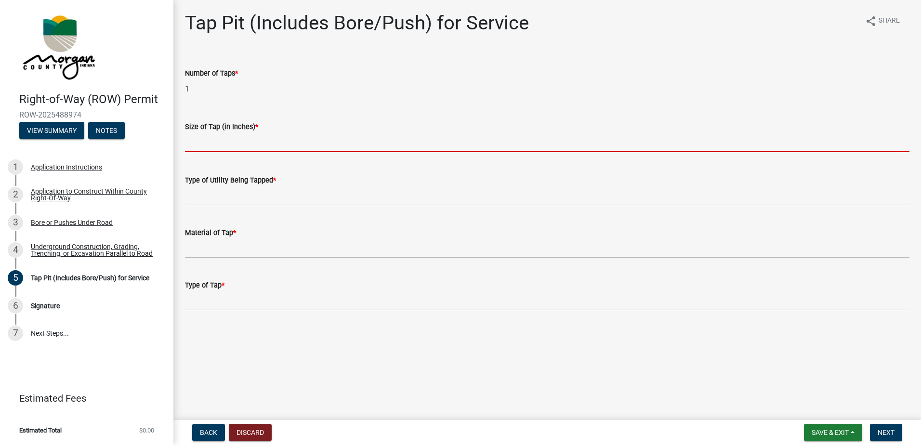
click at [196, 147] on input "text" at bounding box center [547, 142] width 724 height 20
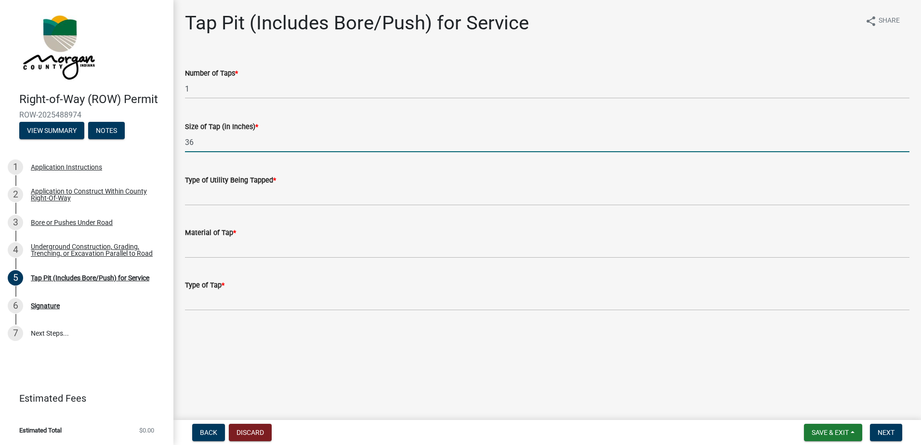
type input "36"
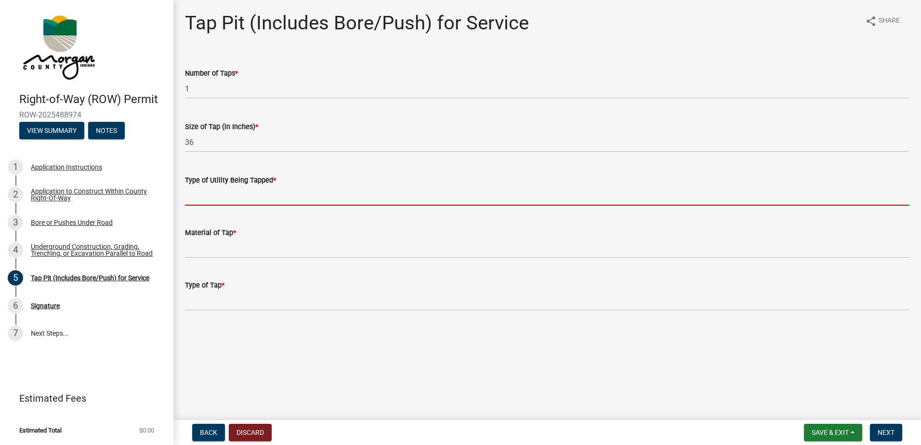
click at [196, 200] on input "Type of Utility Being Tapped *" at bounding box center [547, 196] width 724 height 20
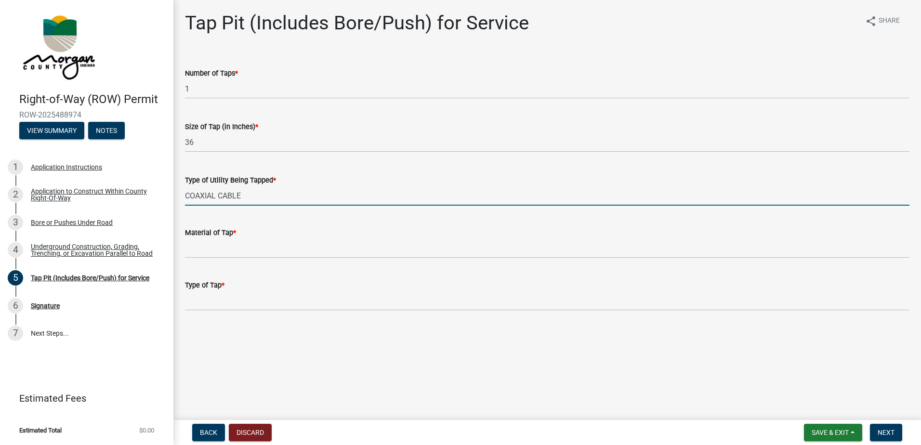
type input "COAXIAL CABLE"
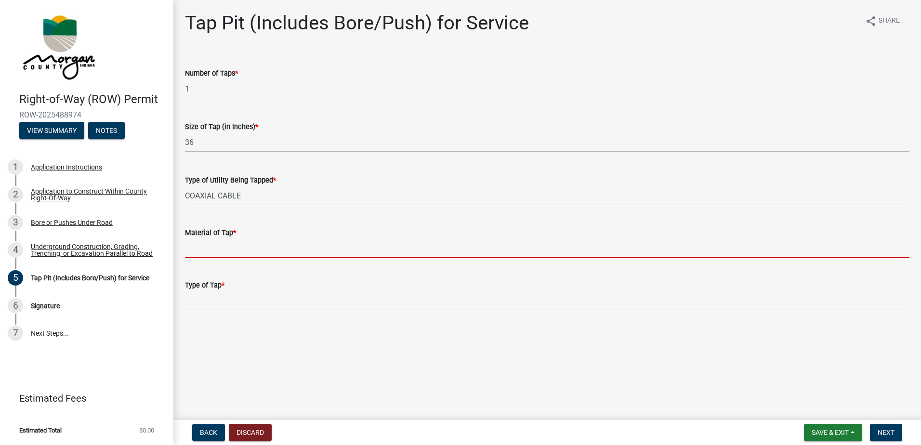
click at [188, 251] on input "Material of Tap *" at bounding box center [547, 248] width 724 height 20
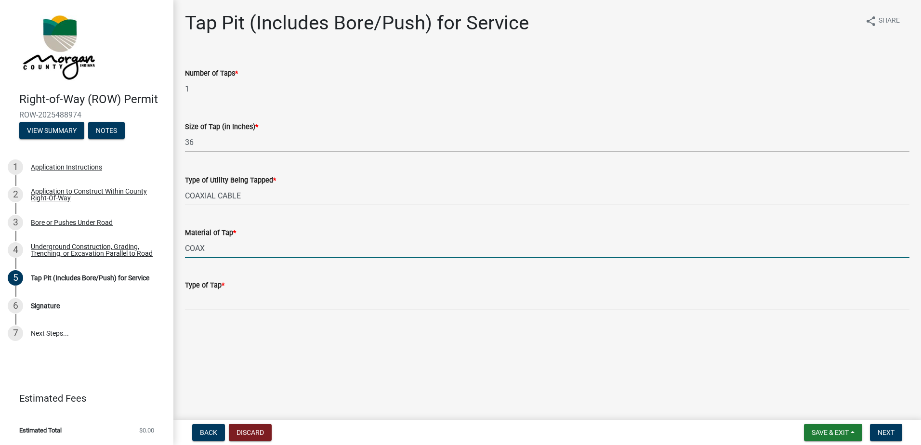
type input "COAX"
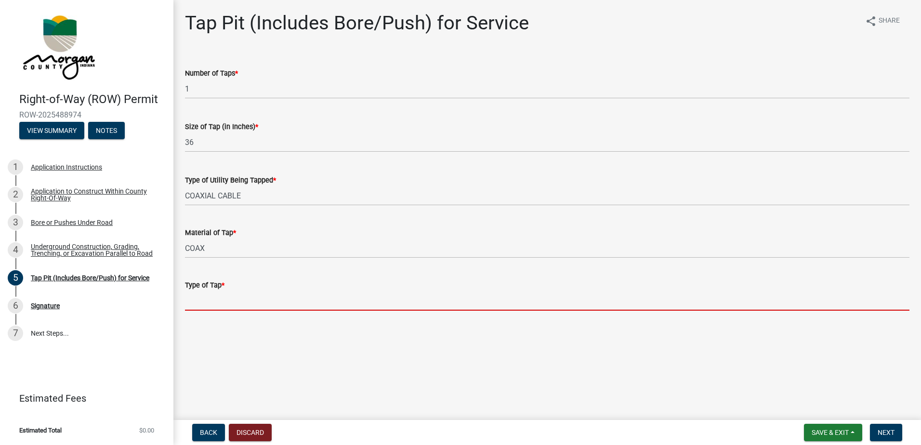
click at [192, 304] on input "Type of Tap *" at bounding box center [547, 301] width 724 height 20
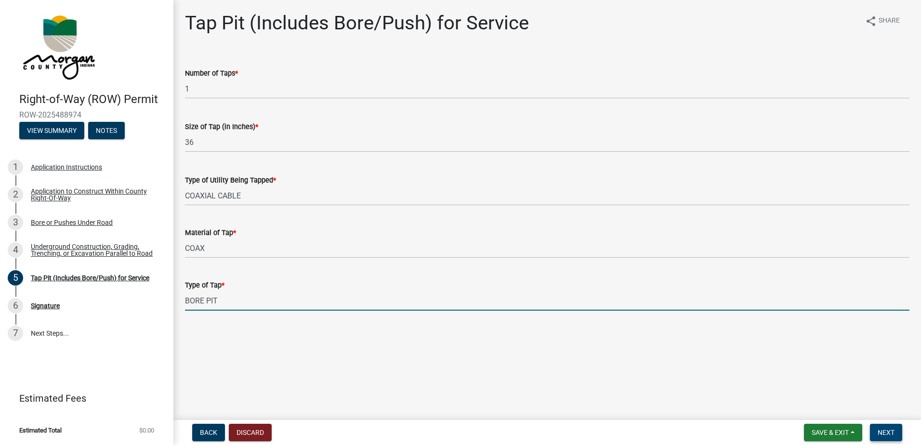
type input "BORE PIT"
click at [890, 434] on span "Next" at bounding box center [886, 433] width 17 height 8
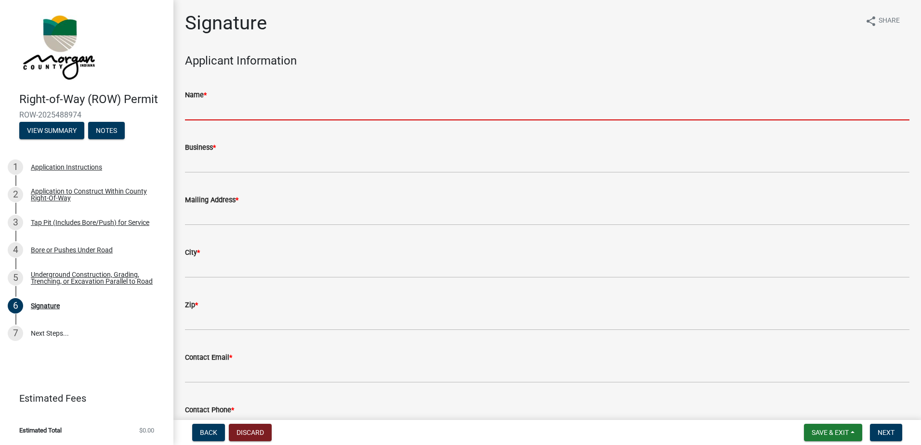
click at [202, 113] on input "Name *" at bounding box center [547, 111] width 724 height 20
type input "[PERSON_NAME]"
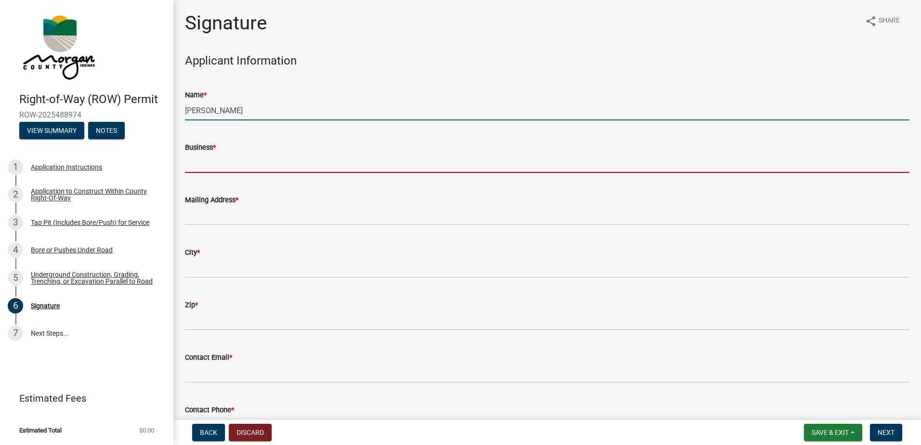
type input "QC Communications"
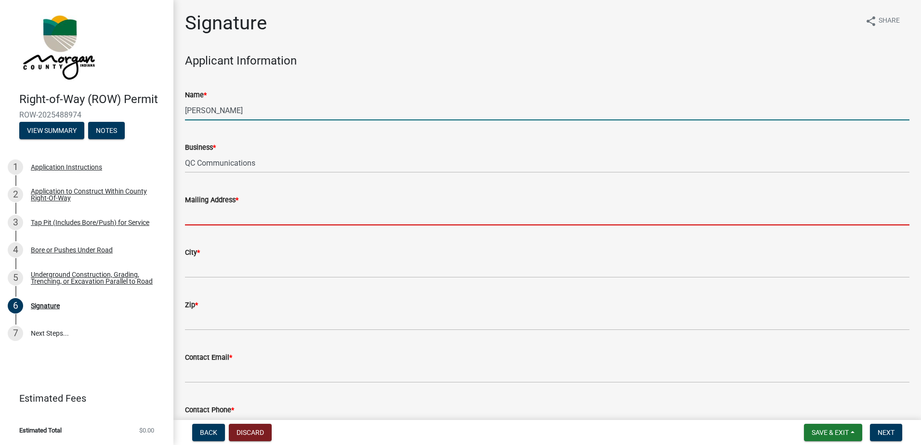
type input "7925 W 100 S"
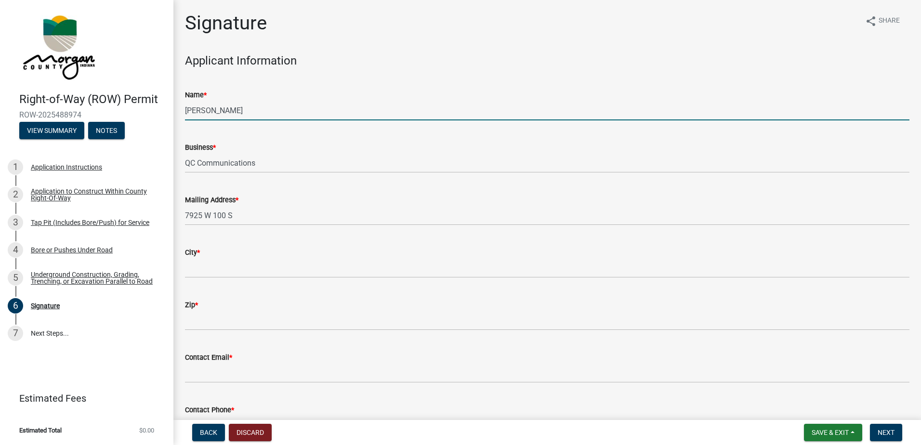
type input "Wabash"
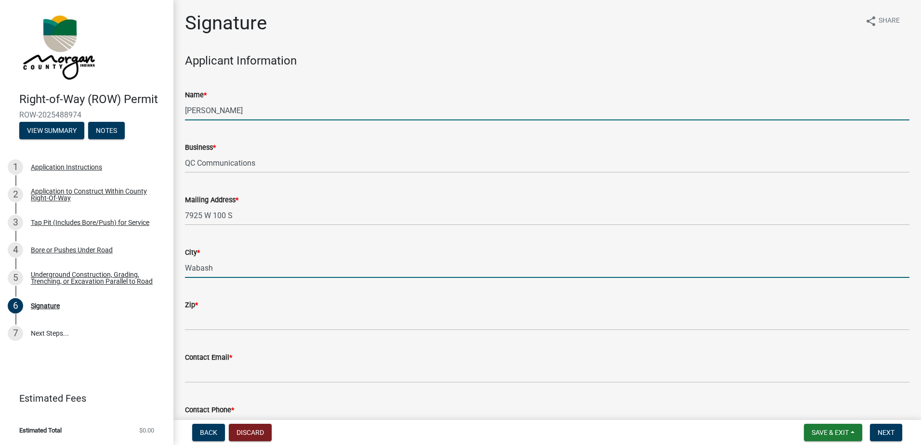
type input "46992"
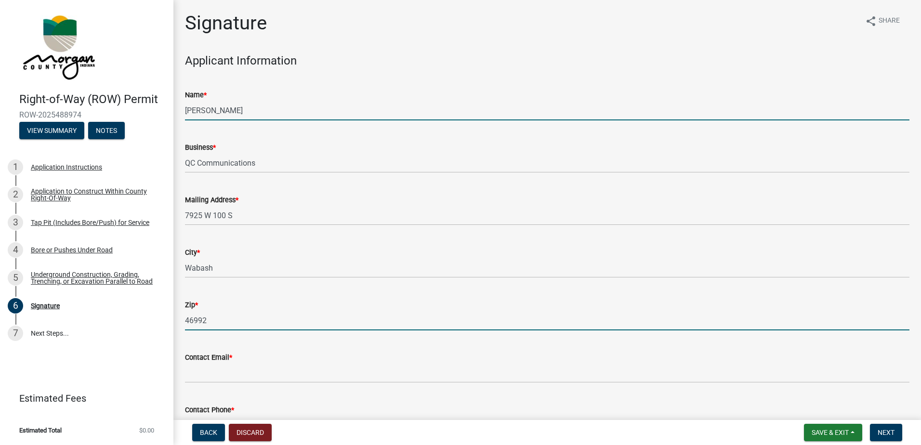
type input "[EMAIL_ADDRESS][PERSON_NAME][DOMAIN_NAME]"
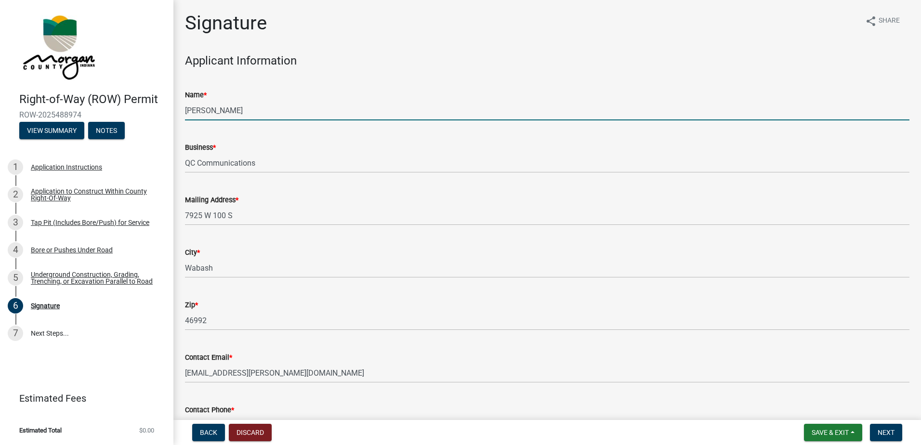
type input "8124188015"
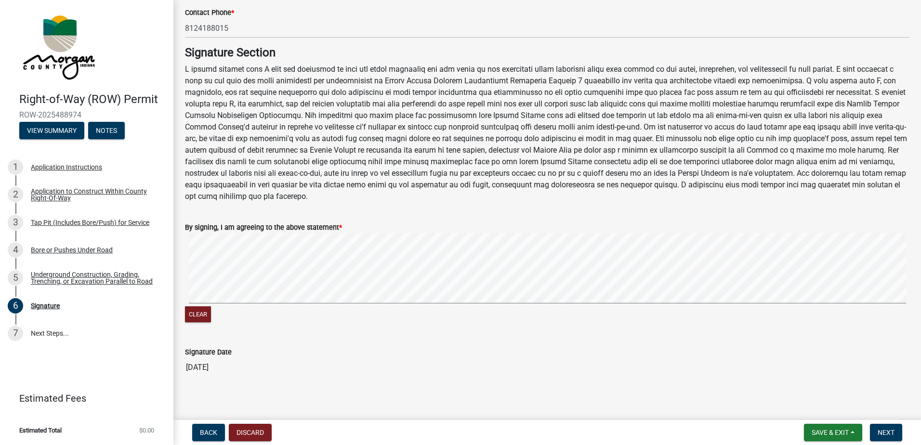
scroll to position [404, 0]
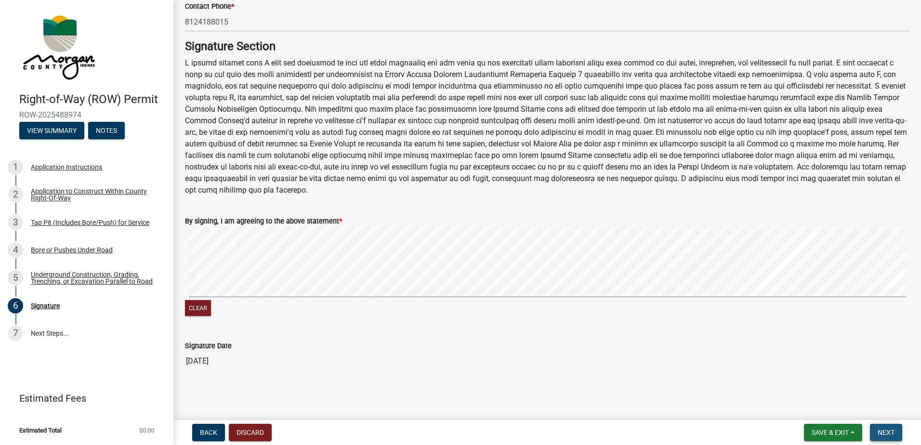
click at [881, 434] on span "Next" at bounding box center [886, 433] width 17 height 8
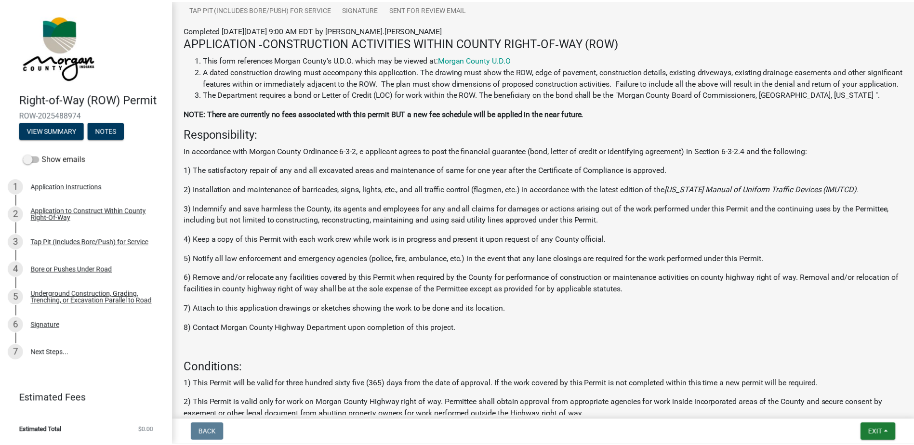
scroll to position [0, 0]
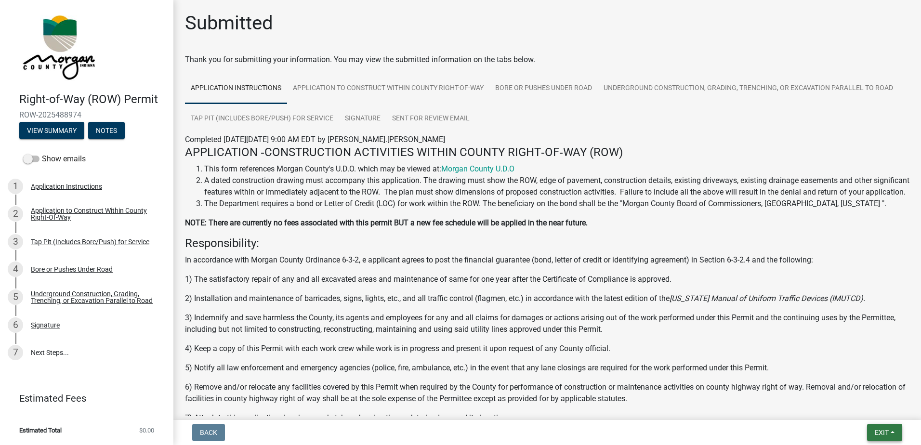
click at [883, 427] on button "Exit" at bounding box center [884, 432] width 35 height 17
click at [851, 409] on button "Save & Exit" at bounding box center [863, 407] width 77 height 23
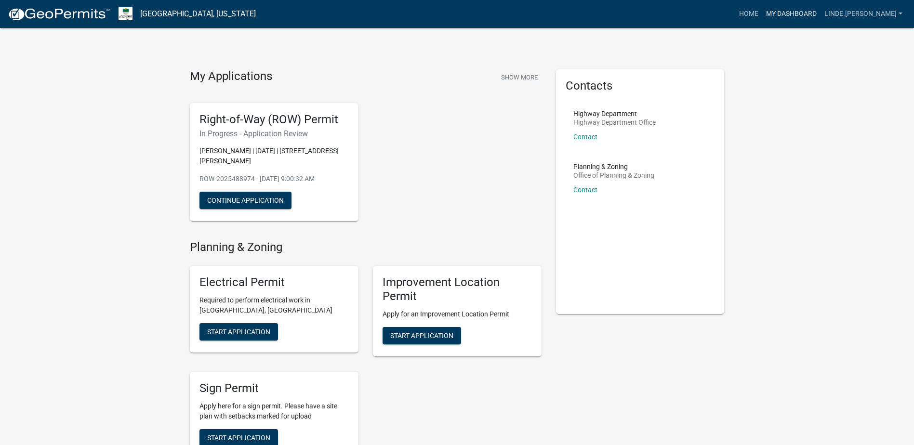
click at [820, 14] on link "My Dashboard" at bounding box center [791, 14] width 58 height 18
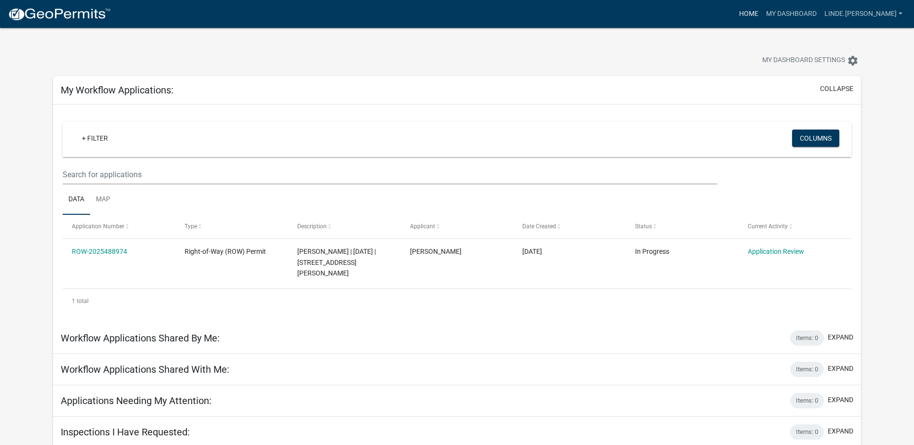
click at [762, 14] on link "Home" at bounding box center [748, 14] width 27 height 18
